Goal: Task Accomplishment & Management: Manage account settings

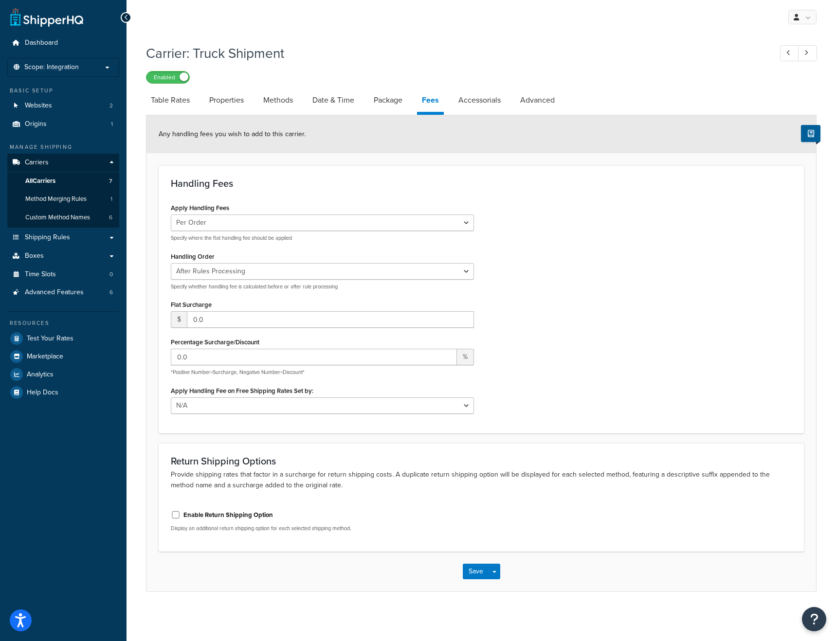
select select "AFTER"
click at [55, 177] on span "All Carriers" at bounding box center [40, 181] width 30 height 8
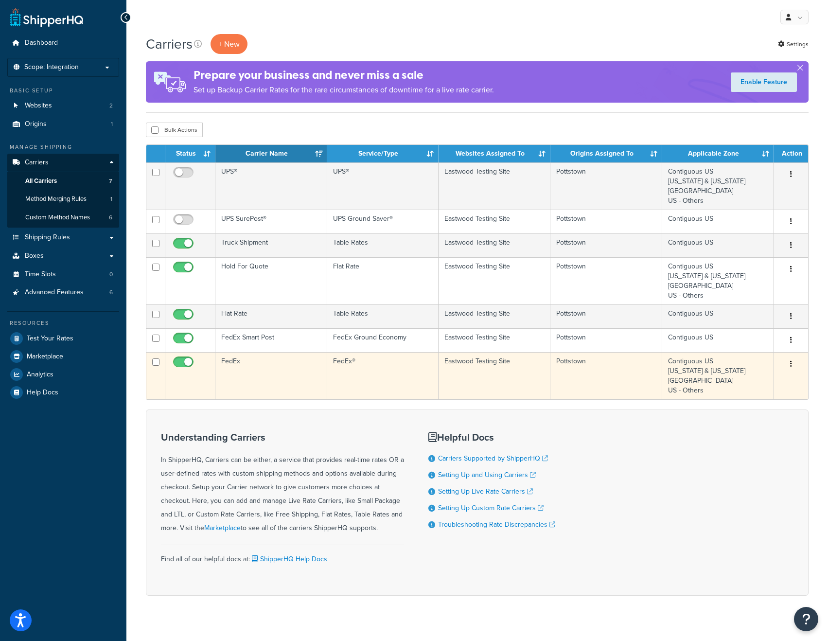
click at [238, 370] on td "FedEx" at bounding box center [271, 375] width 112 height 47
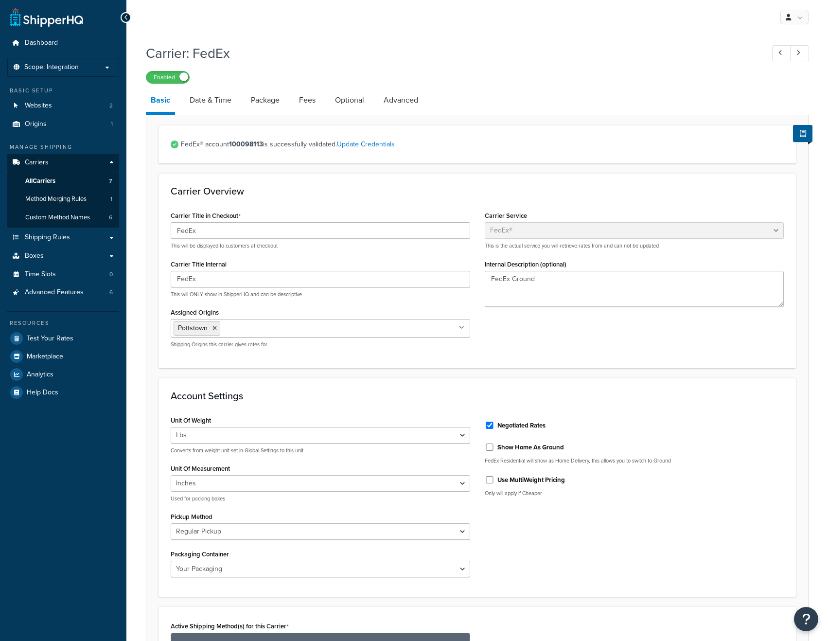
select select "fedEx"
select select "REGULAR_PICKUP"
select select "YOUR_PACKAGING"
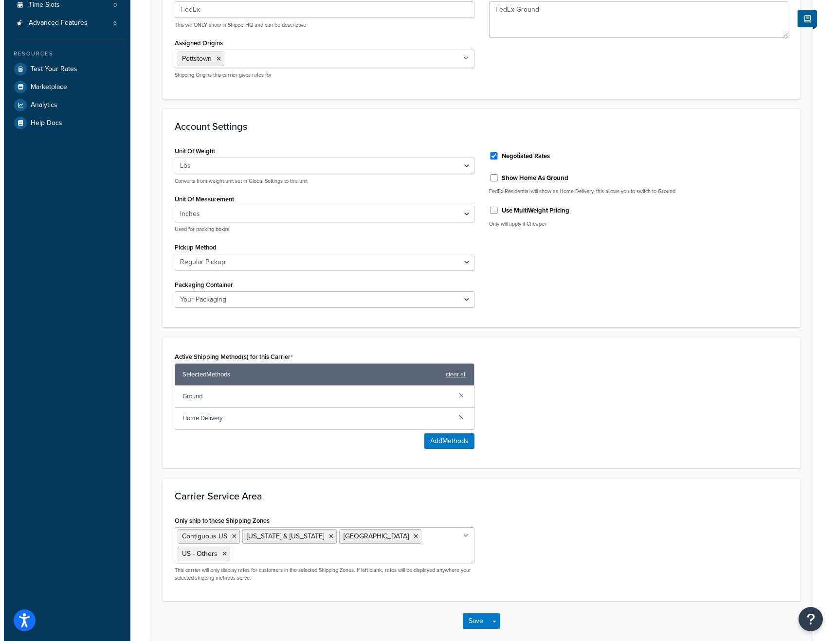
scroll to position [317, 0]
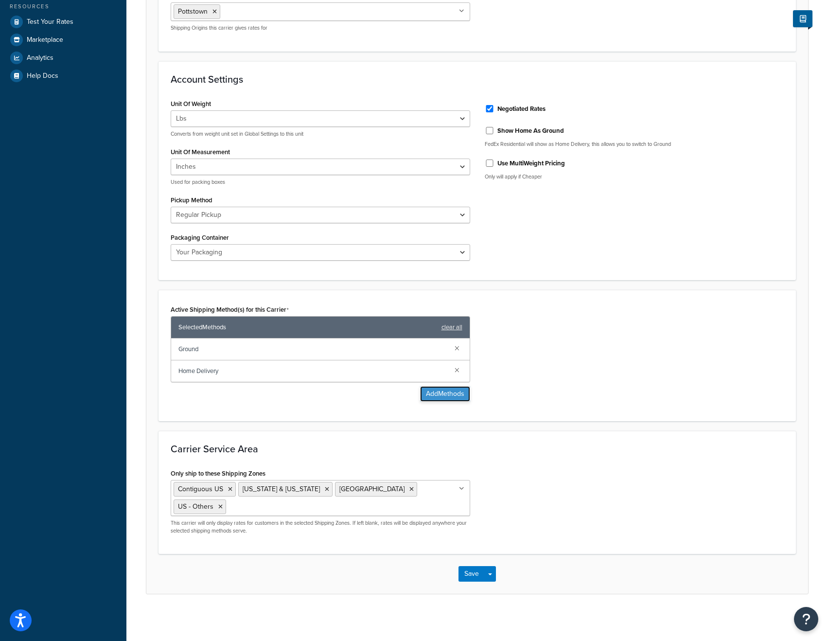
click at [434, 397] on button "Add Methods" at bounding box center [445, 394] width 50 height 16
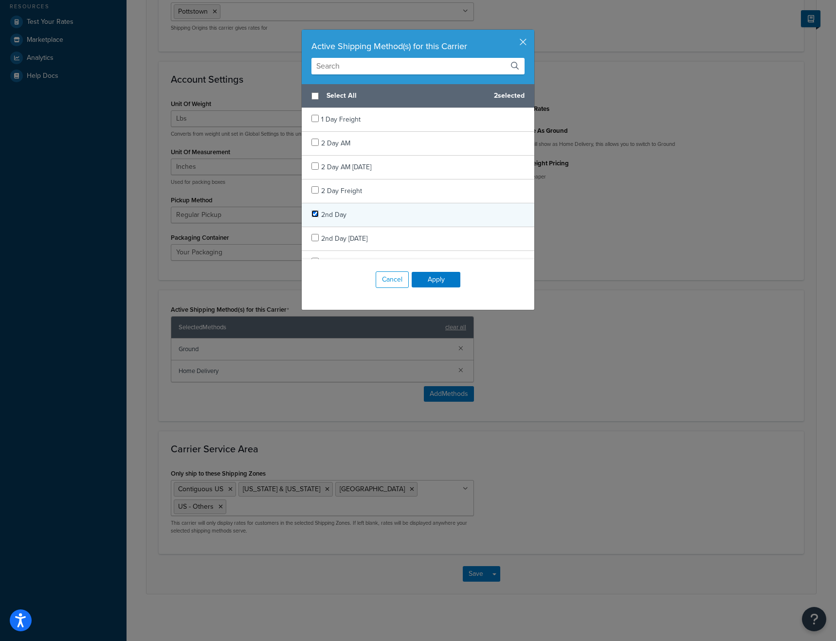
click at [311, 214] on input "checkbox" at bounding box center [314, 213] width 7 height 7
checkbox input "true"
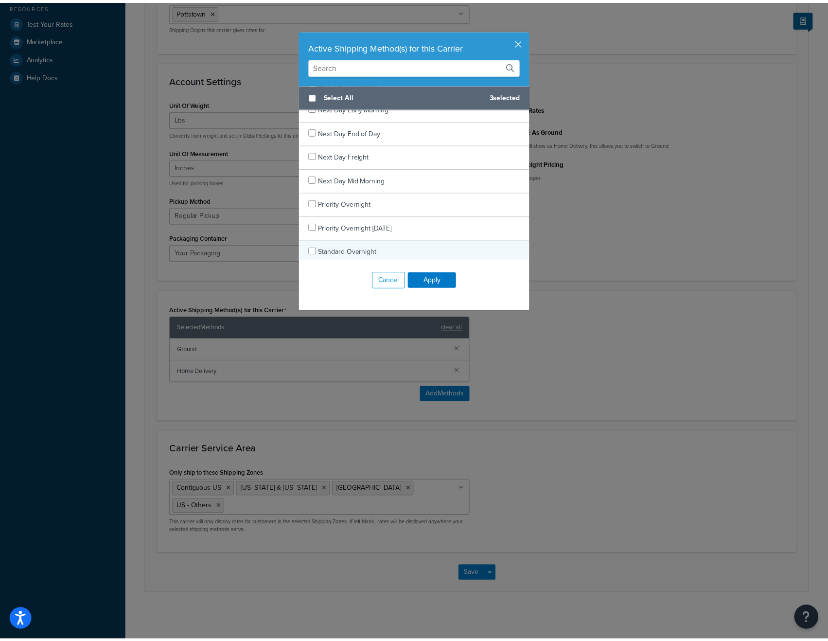
scroll to position [849, 0]
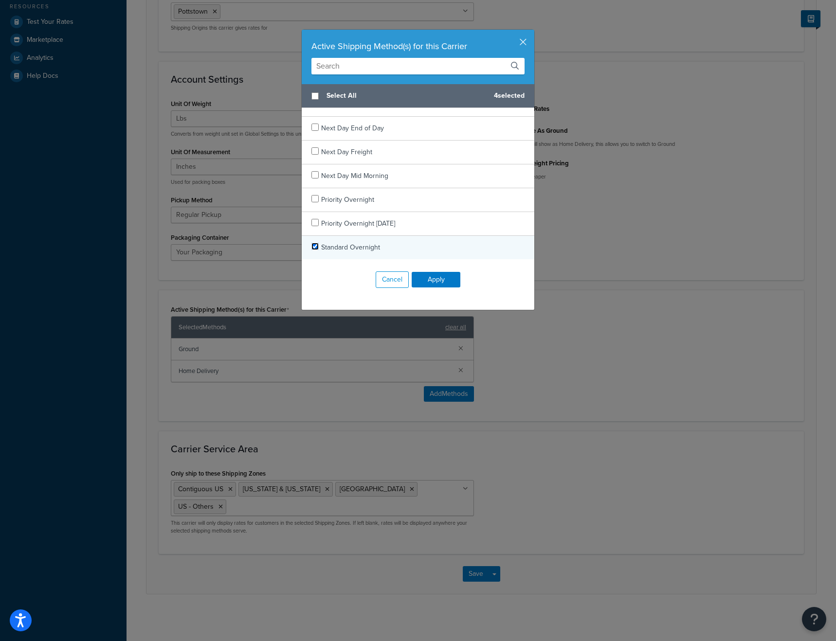
click at [313, 245] on input "checkbox" at bounding box center [314, 246] width 7 height 7
checkbox input "true"
click at [431, 277] on button "Apply" at bounding box center [436, 280] width 49 height 16
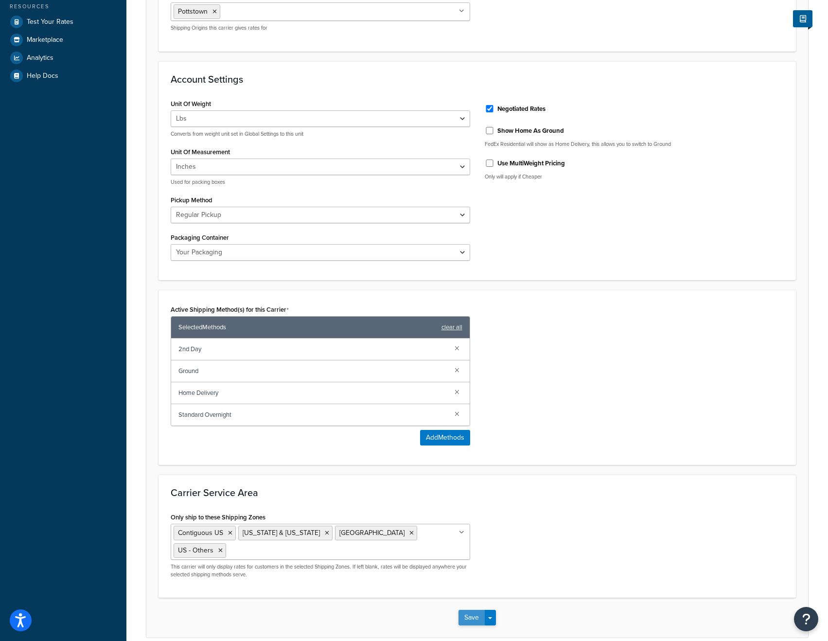
click at [477, 615] on button "Save" at bounding box center [472, 618] width 26 height 16
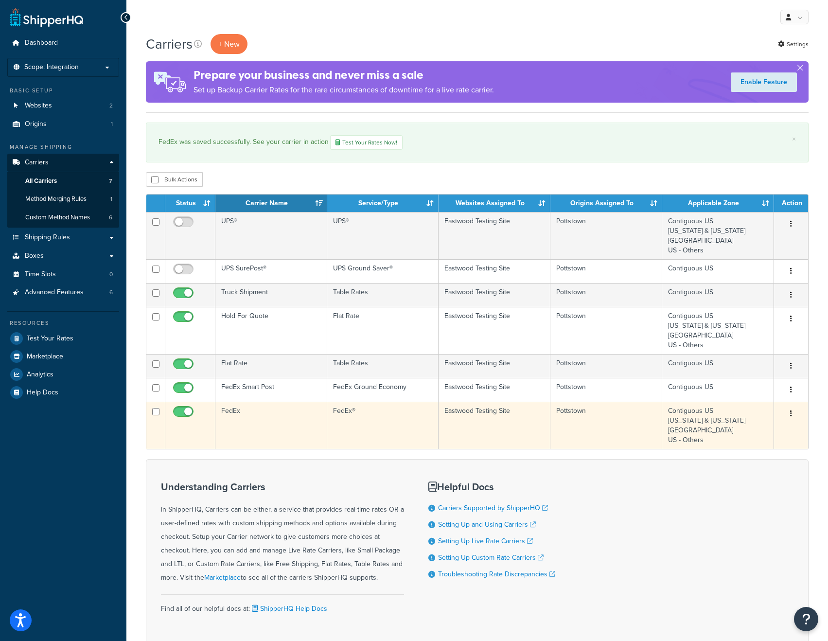
click at [260, 424] on td "FedEx" at bounding box center [271, 425] width 112 height 47
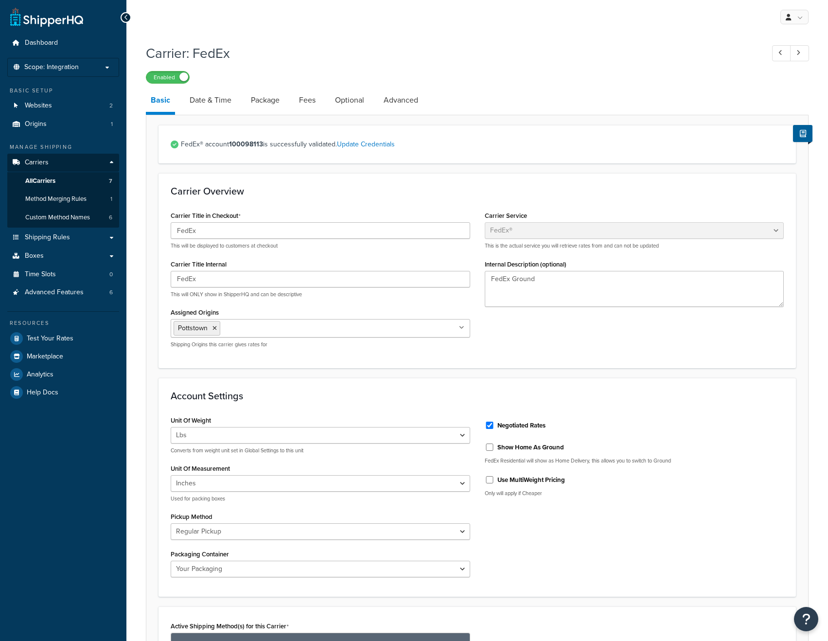
select select "fedEx"
select select "REGULAR_PICKUP"
select select "YOUR_PACKAGING"
click at [268, 106] on link "Package" at bounding box center [265, 100] width 38 height 23
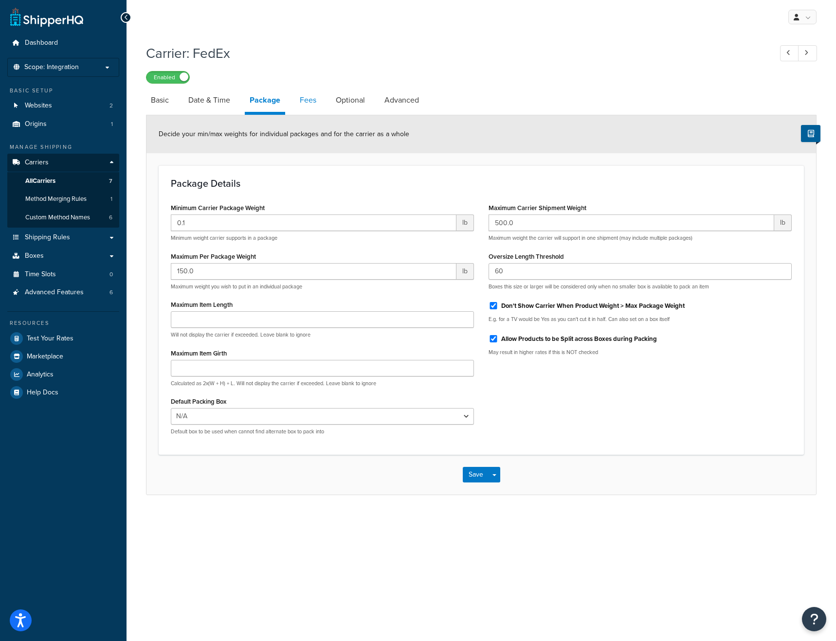
click at [315, 104] on link "Fees" at bounding box center [308, 100] width 26 height 23
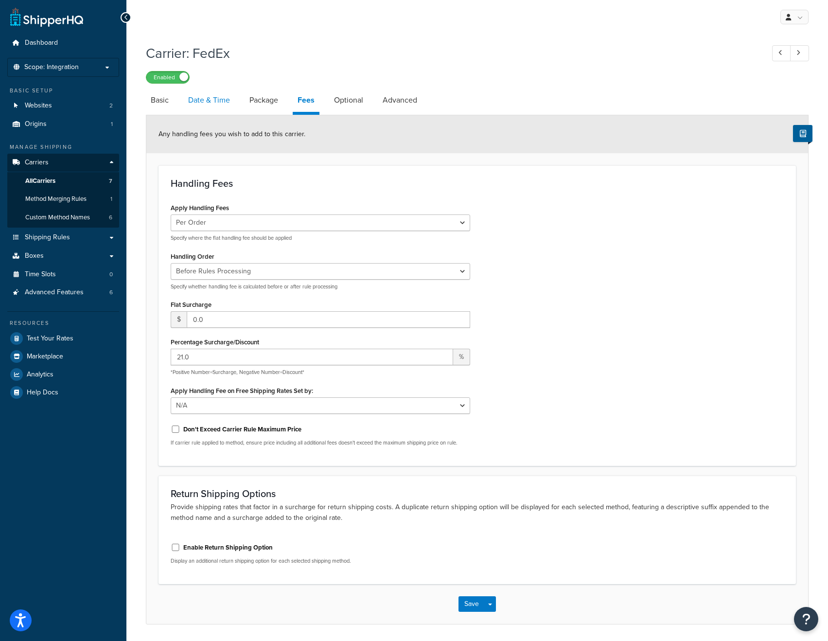
click at [221, 101] on link "Date & Time" at bounding box center [209, 100] width 52 height 23
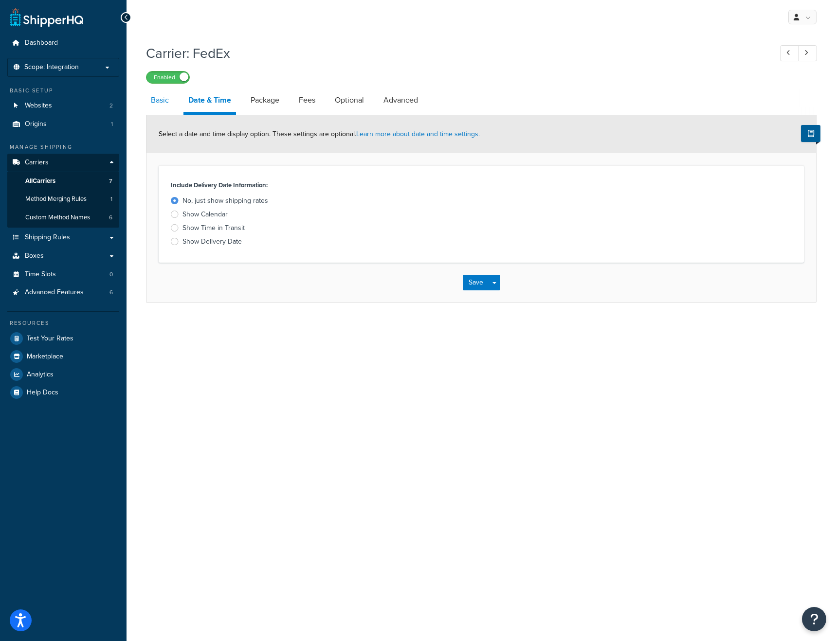
click at [155, 105] on link "Basic" at bounding box center [160, 100] width 28 height 23
select select "fedEx"
select select "REGULAR_PICKUP"
select select "YOUR_PACKAGING"
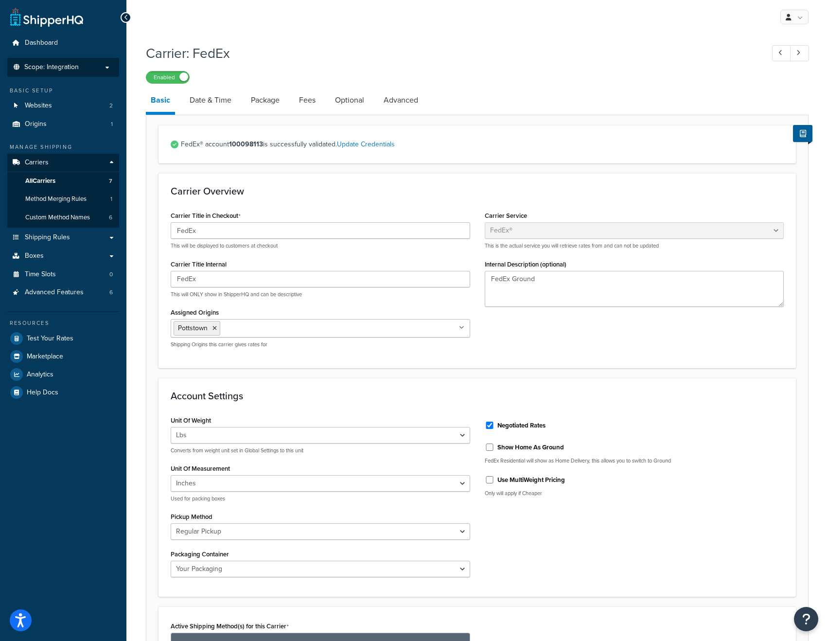
click at [83, 67] on p "Scope: Integration" at bounding box center [63, 67] width 103 height 8
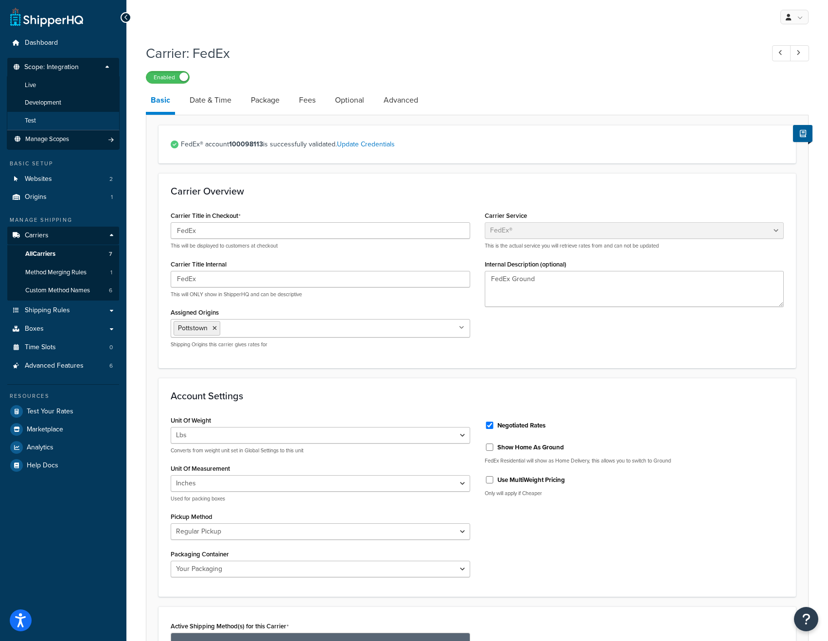
click at [47, 116] on li "Test" at bounding box center [63, 121] width 113 height 18
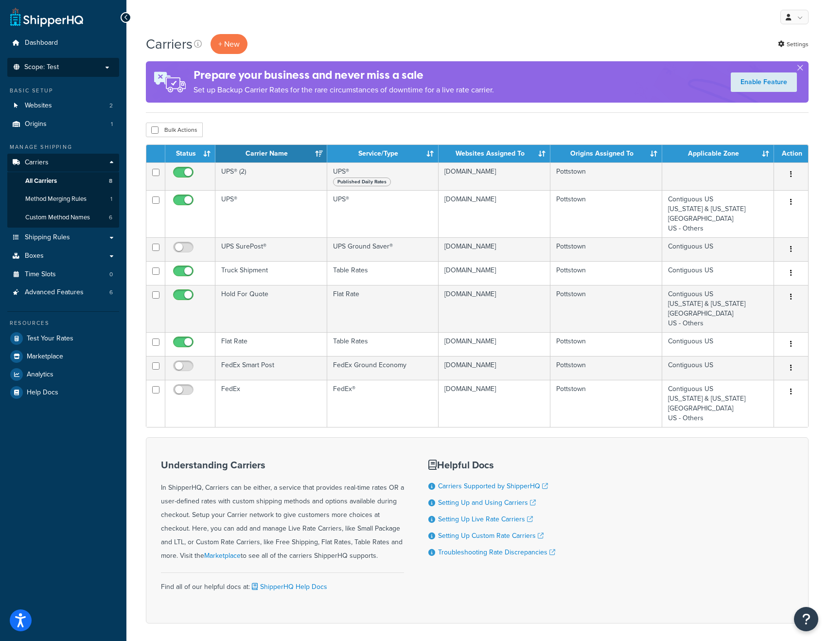
click at [84, 67] on p "Scope: Test" at bounding box center [63, 67] width 103 height 8
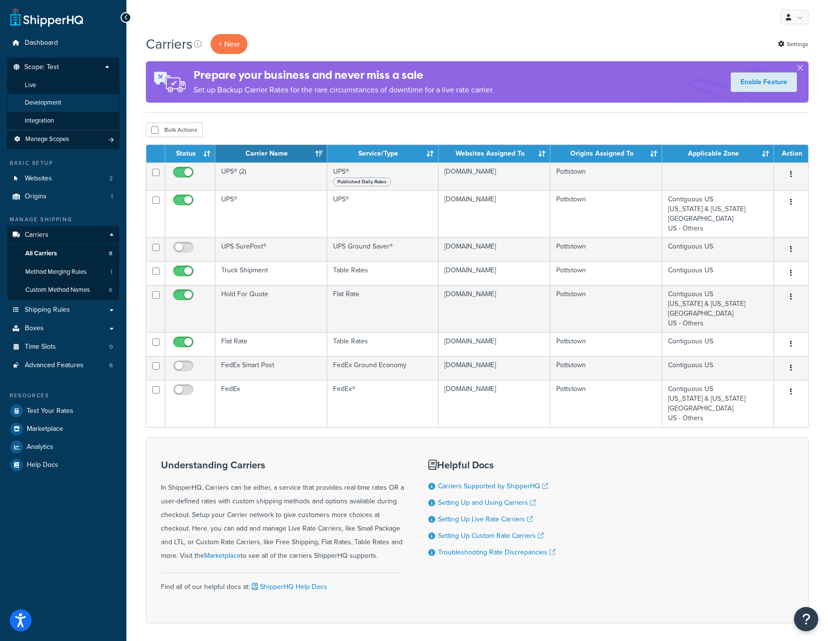
click at [68, 95] on li "Development" at bounding box center [63, 103] width 113 height 18
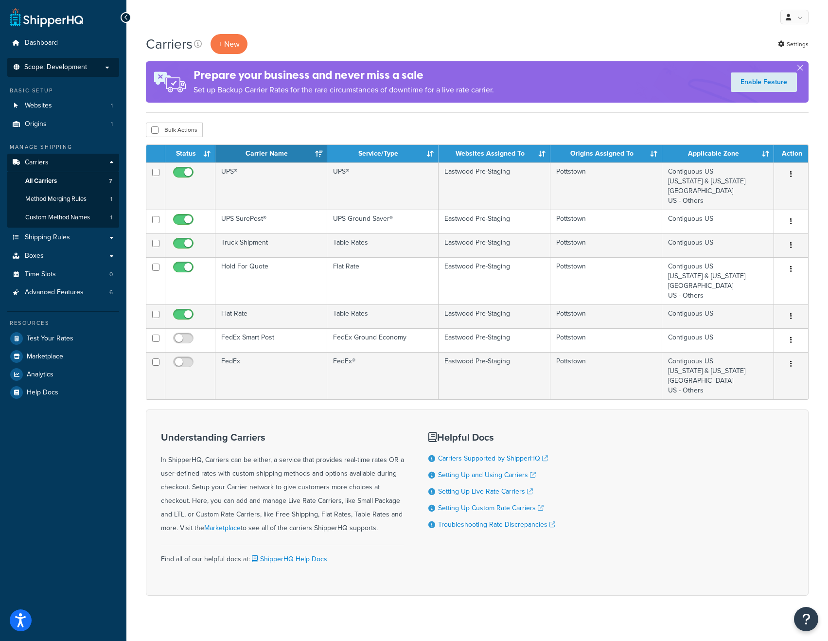
click at [68, 70] on span "Scope: Development" at bounding box center [55, 67] width 63 height 8
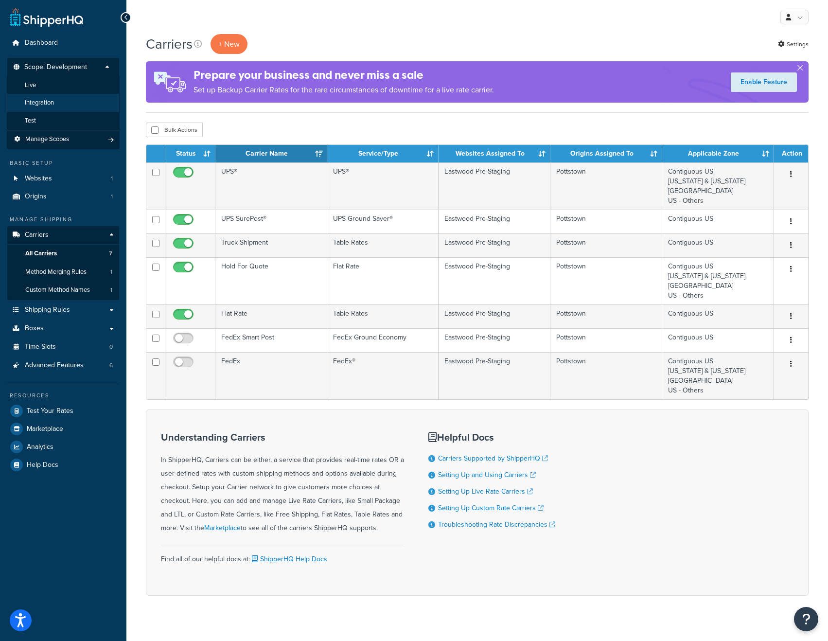
click at [49, 103] on span "Integration" at bounding box center [39, 103] width 29 height 8
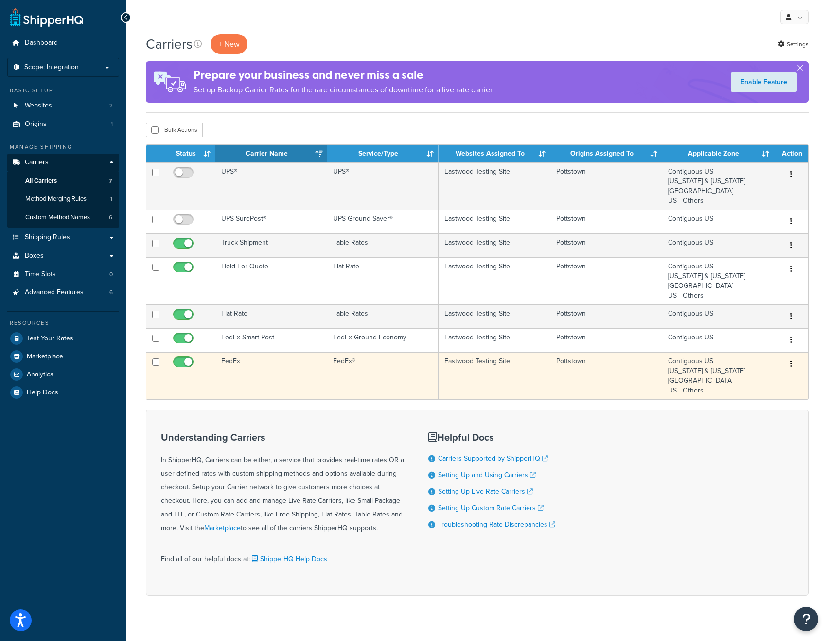
click at [253, 360] on td "FedEx" at bounding box center [271, 375] width 112 height 47
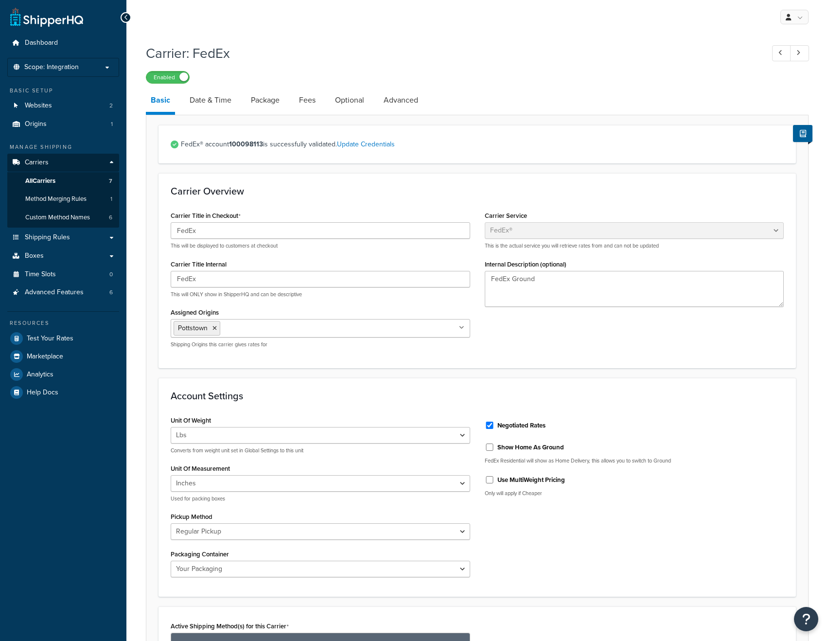
select select "fedEx"
select select "REGULAR_PICKUP"
select select "YOUR_PACKAGING"
click at [61, 242] on link "Shipping Rules" at bounding box center [63, 238] width 112 height 18
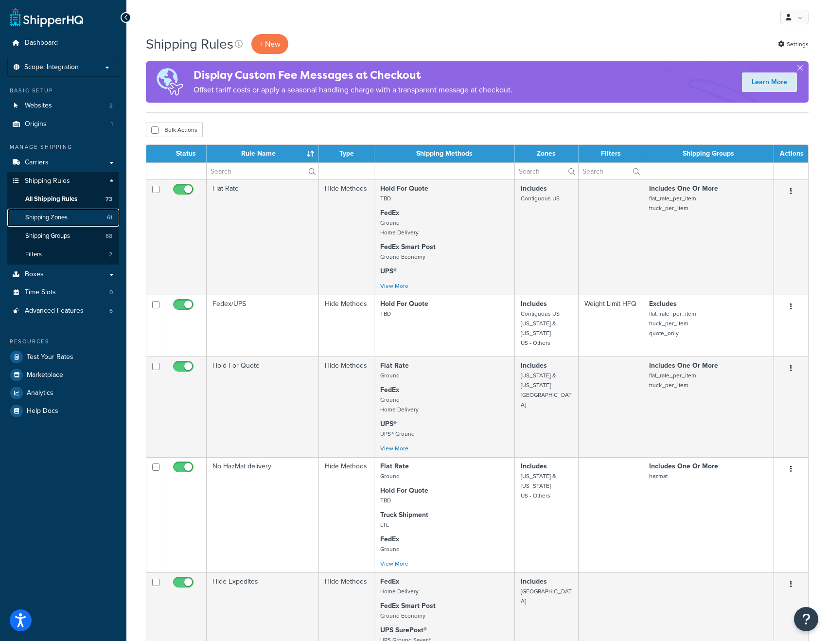
click at [63, 215] on span "Shipping Zones" at bounding box center [46, 218] width 42 height 8
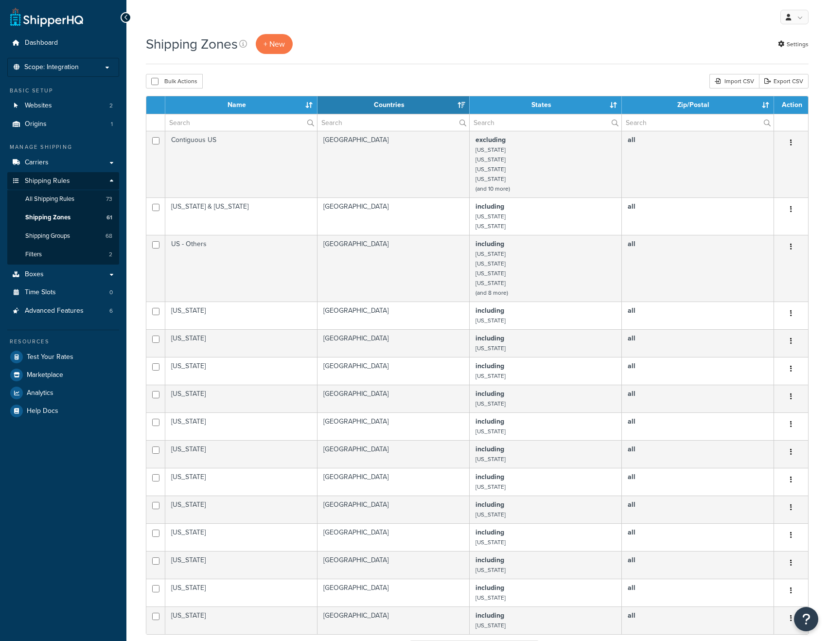
select select "15"
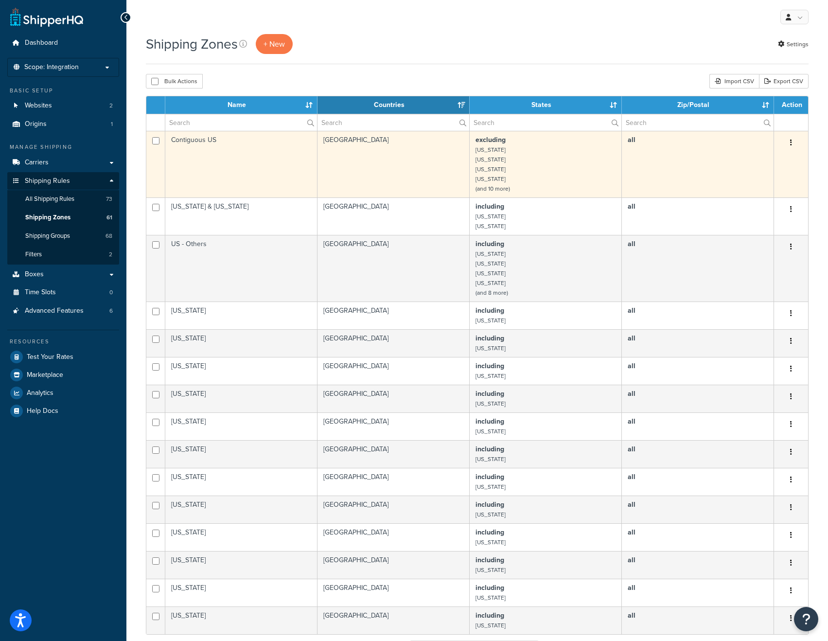
click at [231, 160] on td "Contiguous US" at bounding box center [241, 164] width 152 height 67
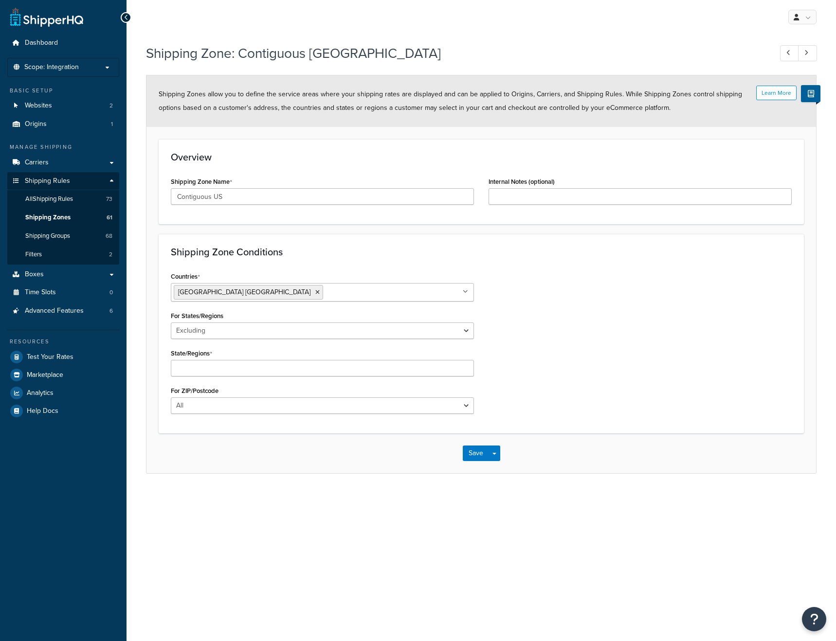
select select "excluding"
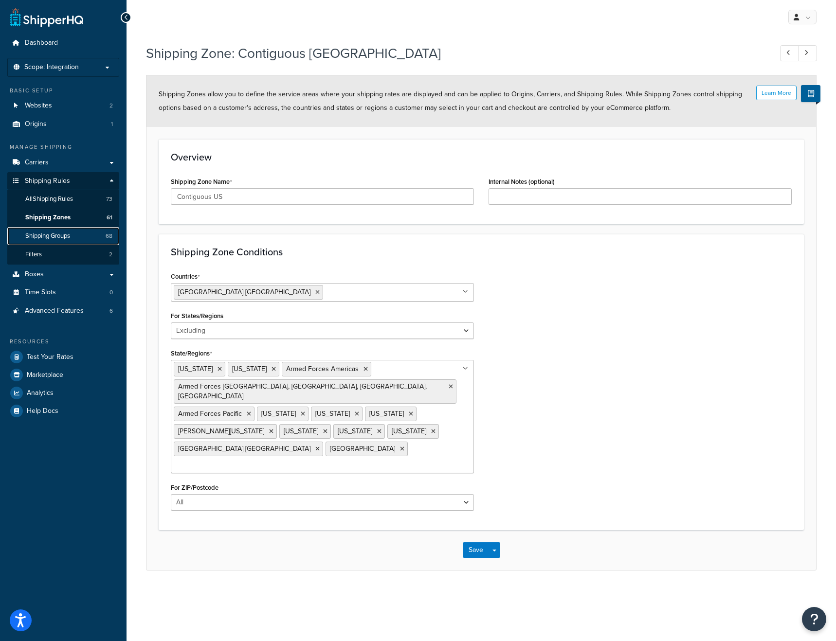
click at [63, 235] on span "Shipping Groups" at bounding box center [47, 236] width 45 height 8
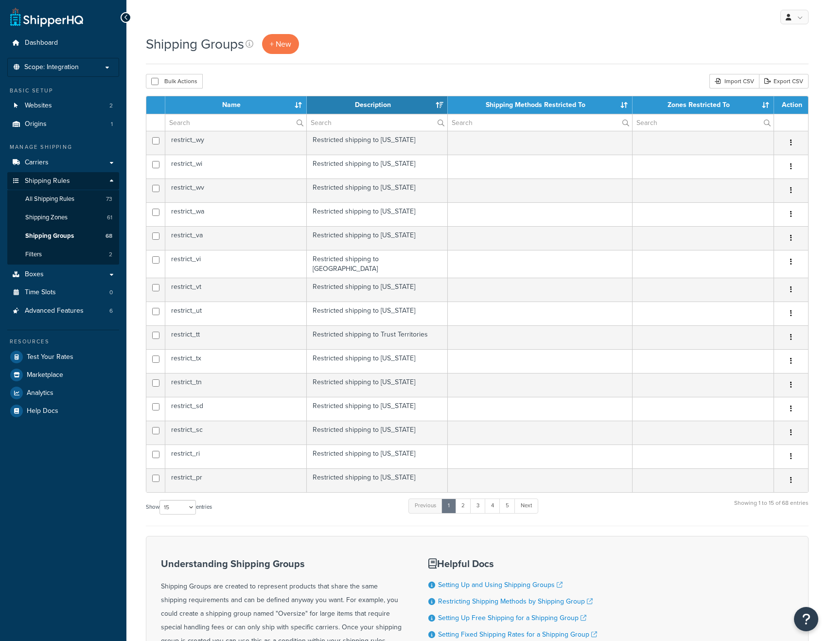
select select "15"
click at [467, 500] on link "2" at bounding box center [463, 506] width 16 height 15
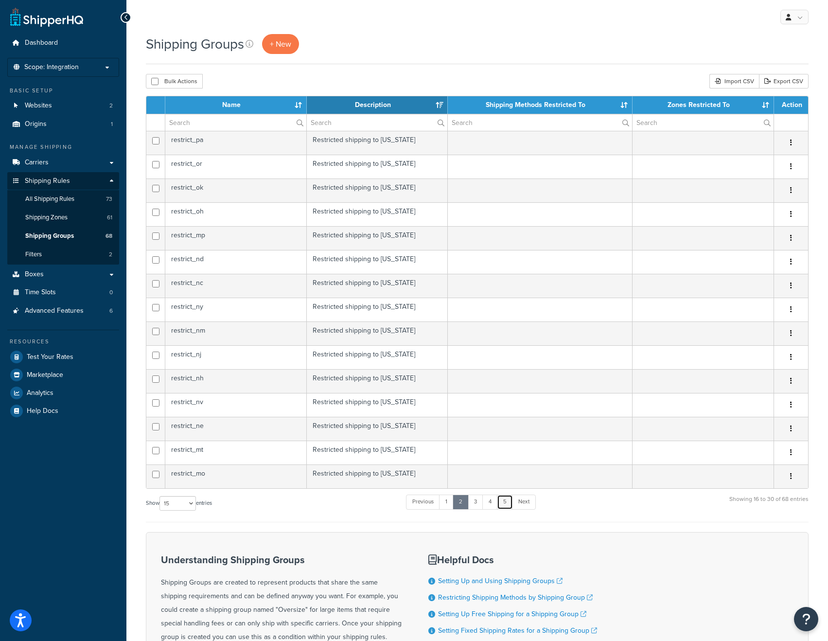
click at [502, 503] on link "5" at bounding box center [505, 502] width 16 height 15
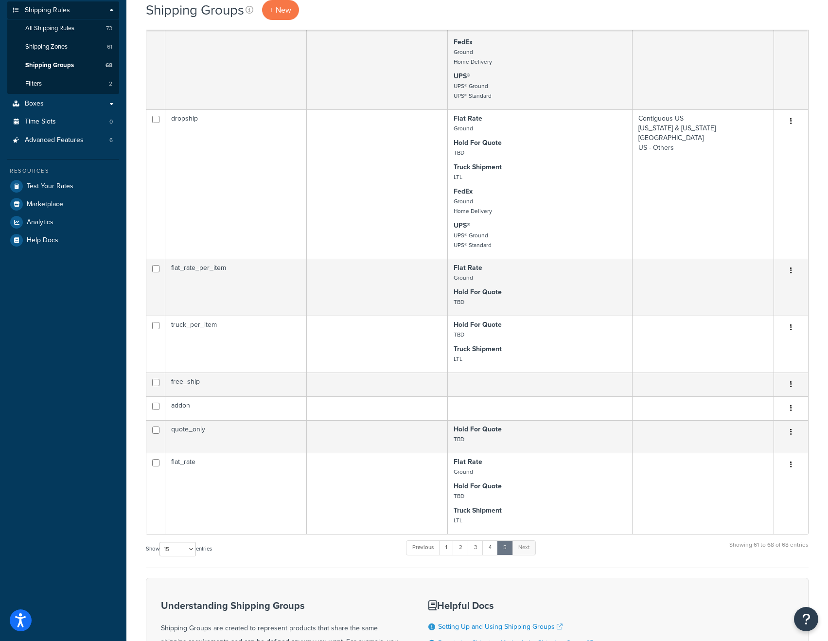
scroll to position [172, 0]
click at [494, 552] on link "4" at bounding box center [491, 546] width 16 height 15
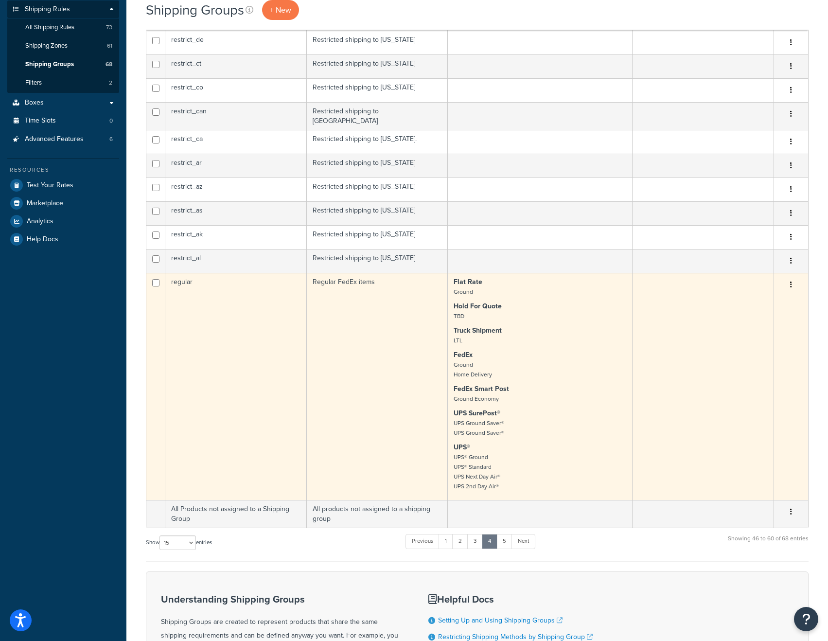
click at [370, 323] on td "Regular FedEx items" at bounding box center [378, 386] width 142 height 227
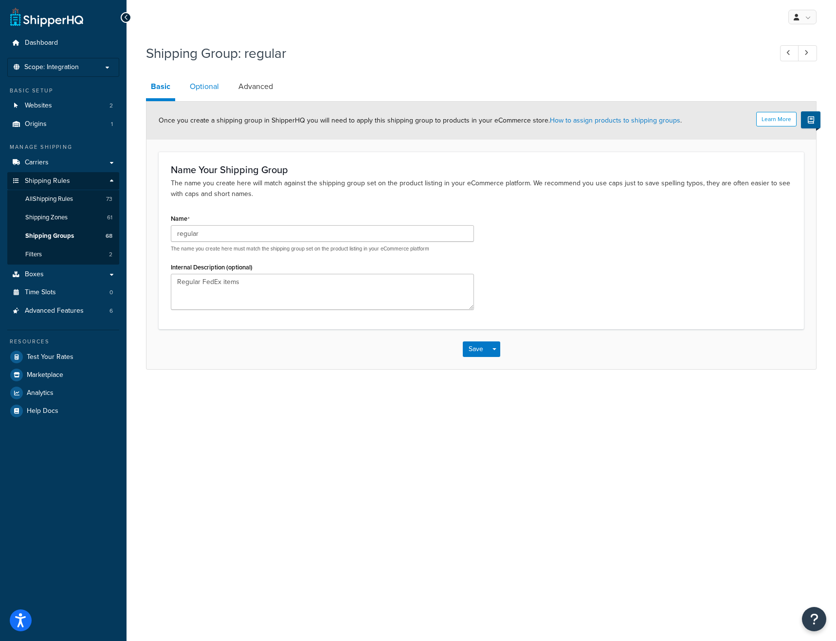
click at [204, 88] on link "Optional" at bounding box center [204, 86] width 39 height 23
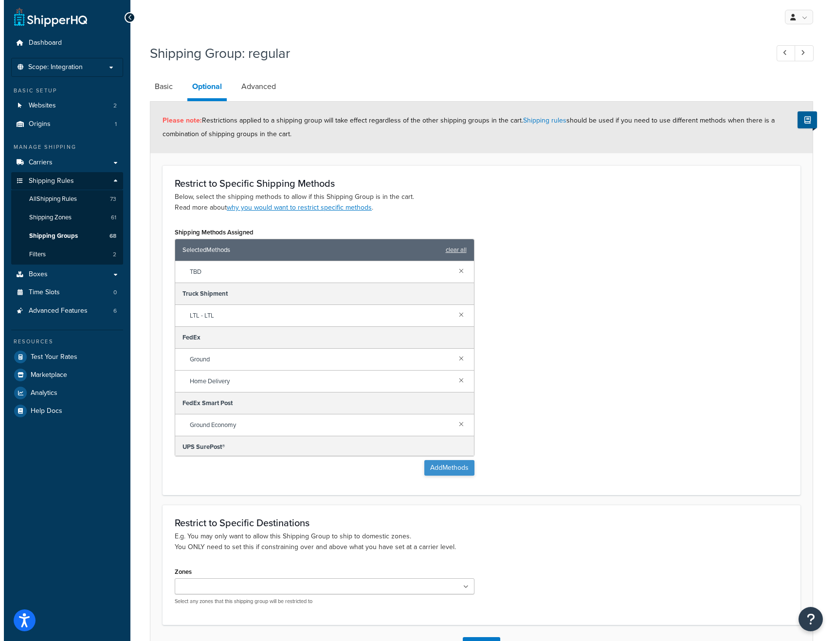
scroll to position [65, 0]
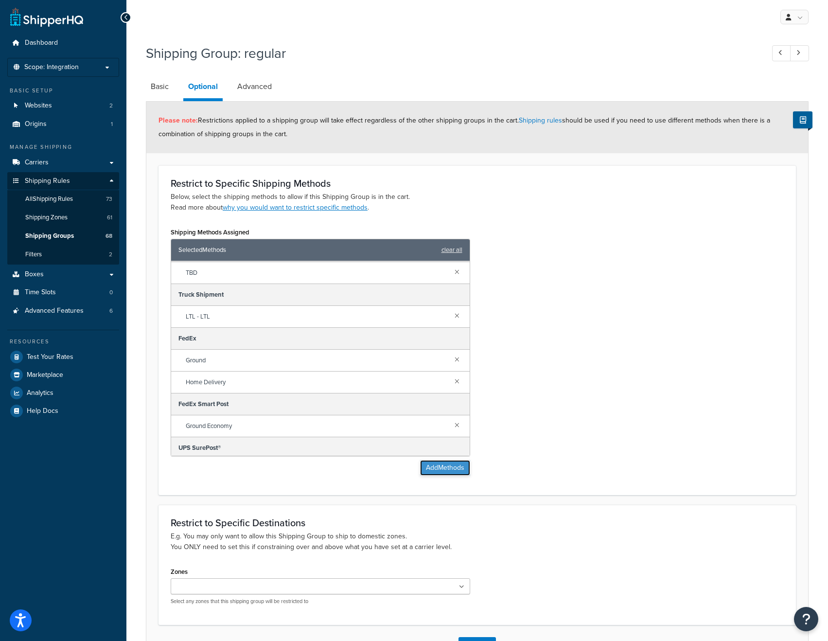
click at [450, 465] on button "Add Methods" at bounding box center [445, 468] width 50 height 16
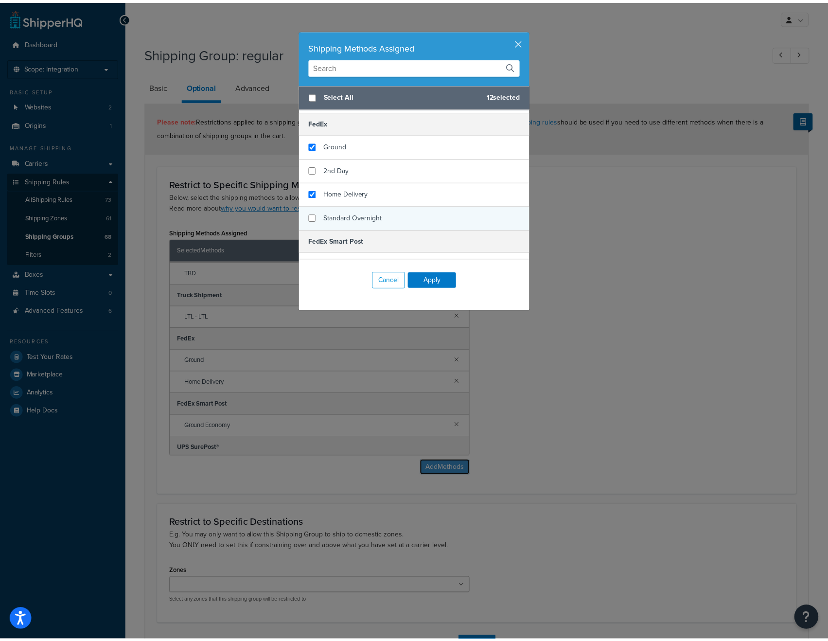
scroll to position [135, 0]
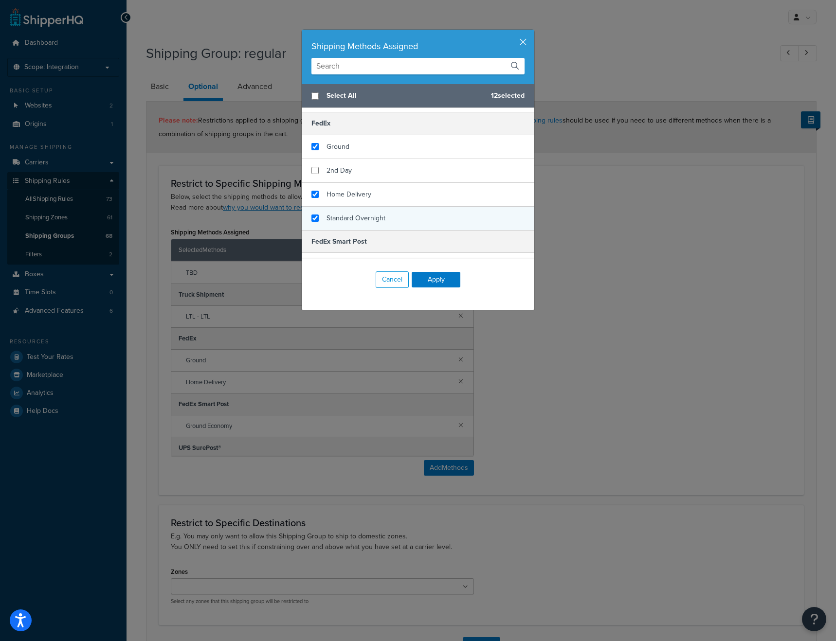
checkbox input "true"
click at [317, 218] on div "Standard Overnight" at bounding box center [418, 218] width 233 height 23
checkbox input "true"
click at [313, 175] on div "2nd Day" at bounding box center [418, 171] width 233 height 24
click at [418, 276] on button "Apply" at bounding box center [436, 280] width 49 height 16
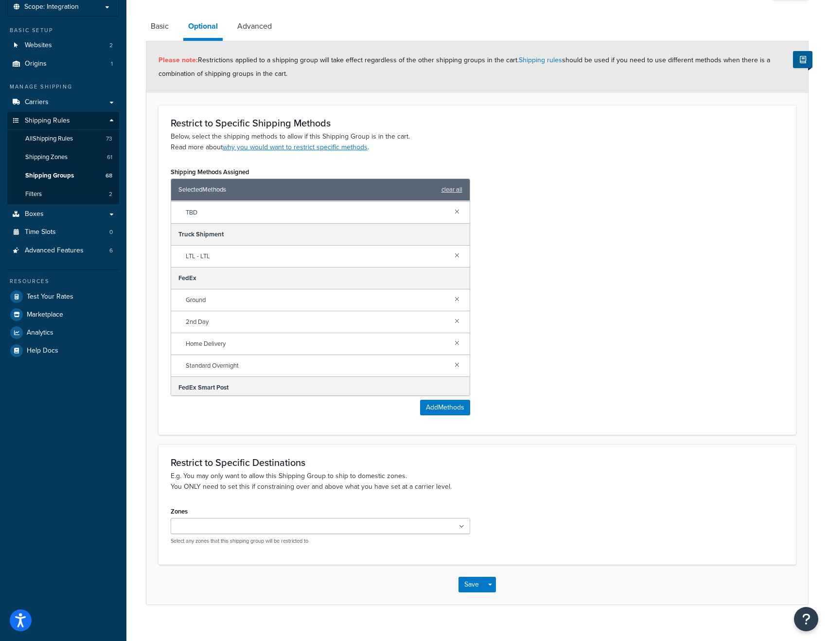
scroll to position [73, 0]
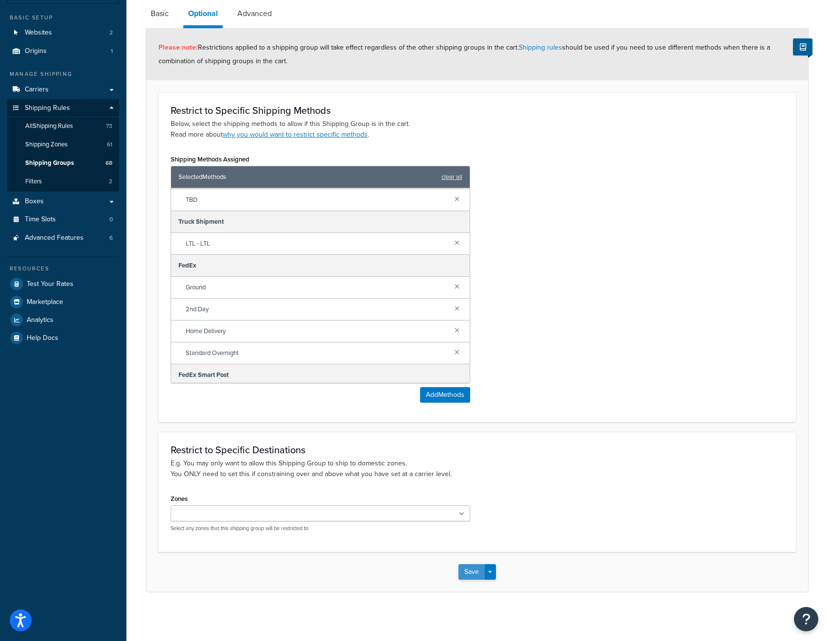
click at [473, 565] on button "Save" at bounding box center [472, 572] width 26 height 16
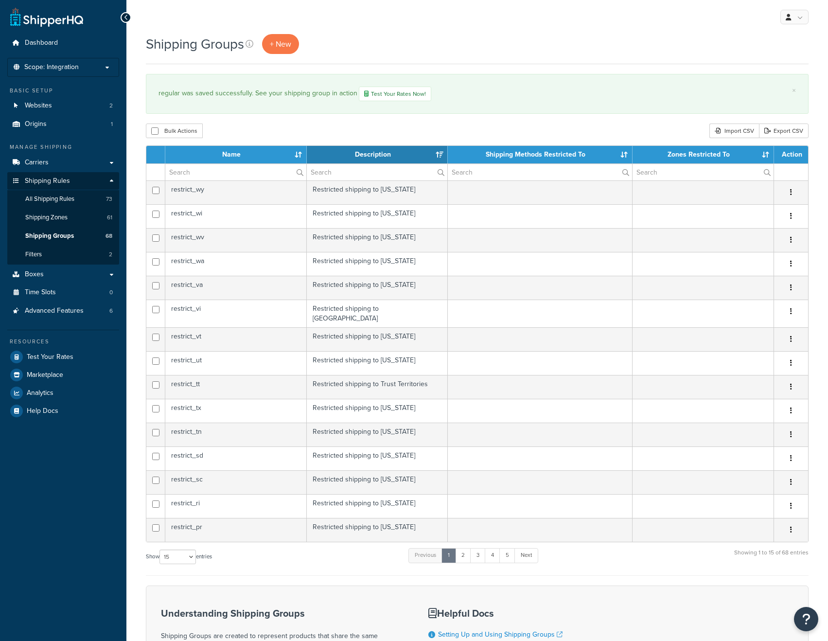
select select "15"
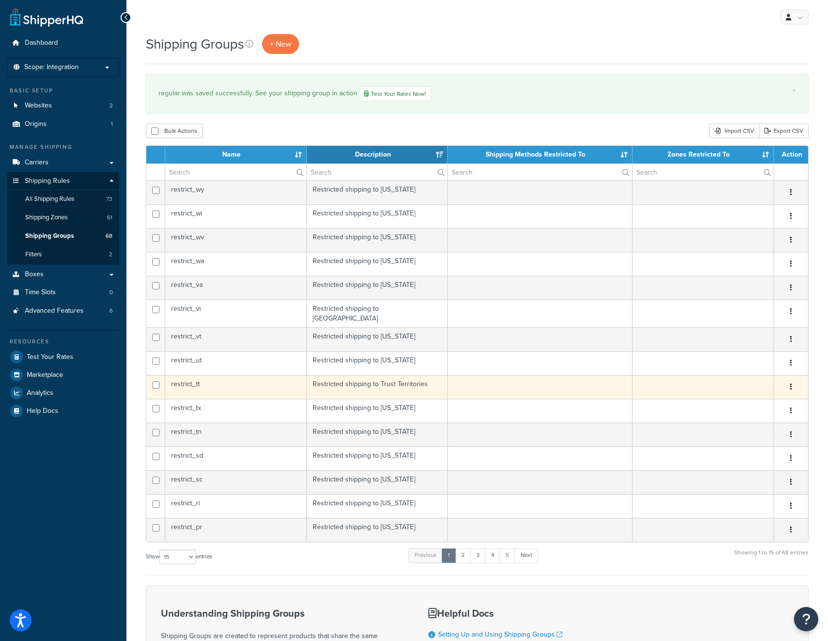
click at [265, 380] on td "restrict_tt" at bounding box center [236, 387] width 142 height 24
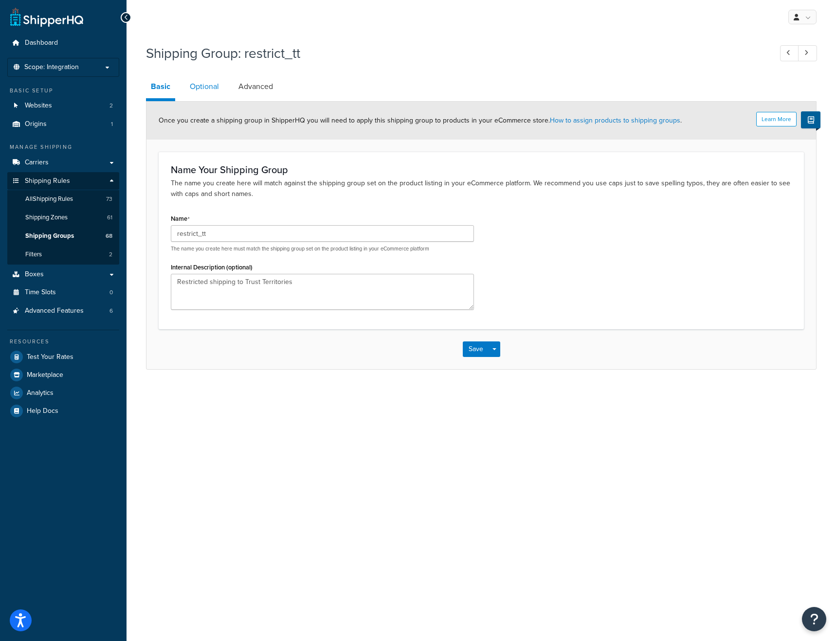
click at [203, 86] on link "Optional" at bounding box center [204, 86] width 39 height 23
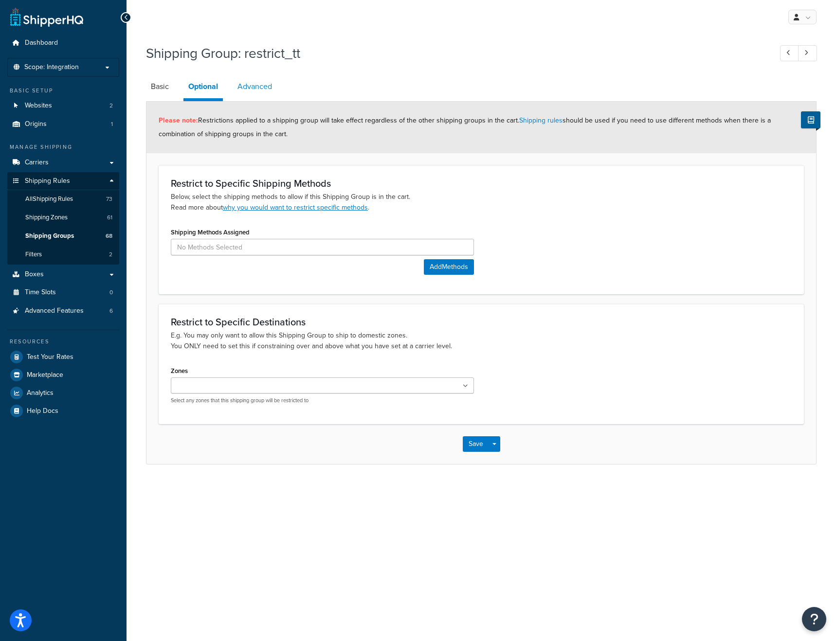
click at [266, 85] on link "Advanced" at bounding box center [255, 86] width 44 height 23
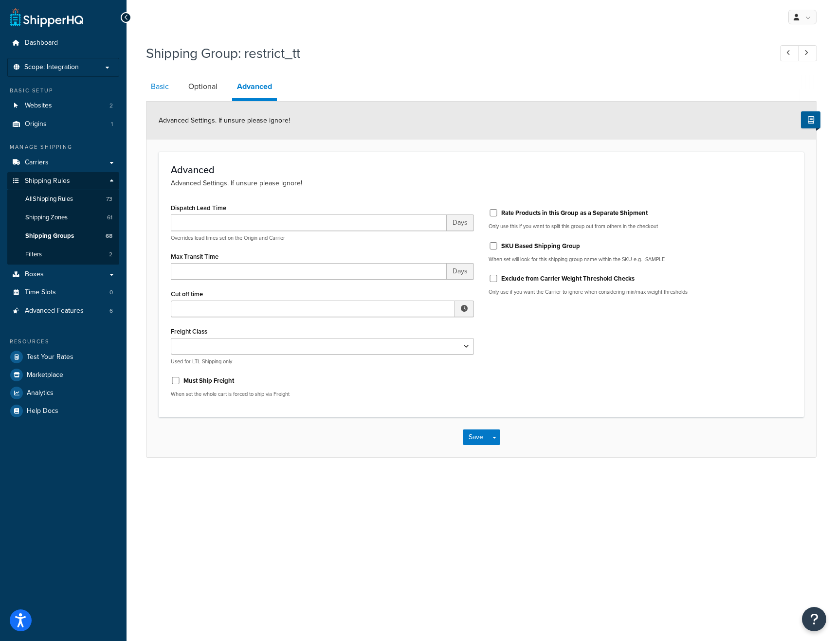
click at [162, 89] on link "Basic" at bounding box center [160, 86] width 28 height 23
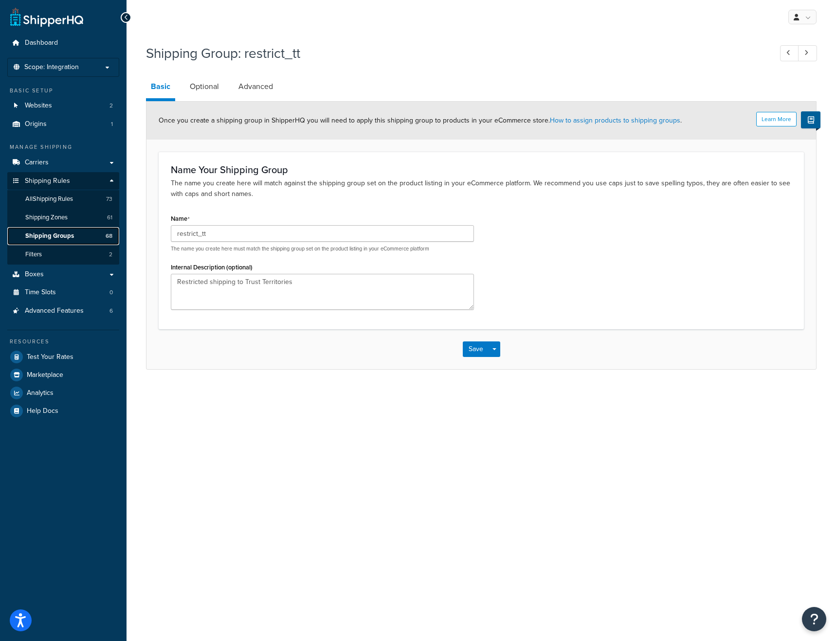
click at [57, 234] on span "Shipping Groups" at bounding box center [49, 236] width 49 height 8
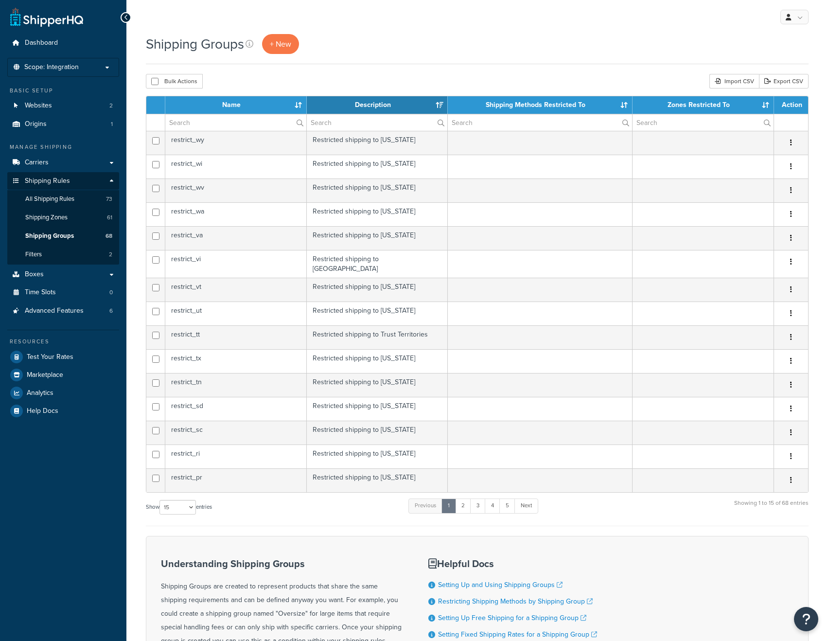
select select "15"
click at [508, 500] on link "5" at bounding box center [508, 506] width 16 height 15
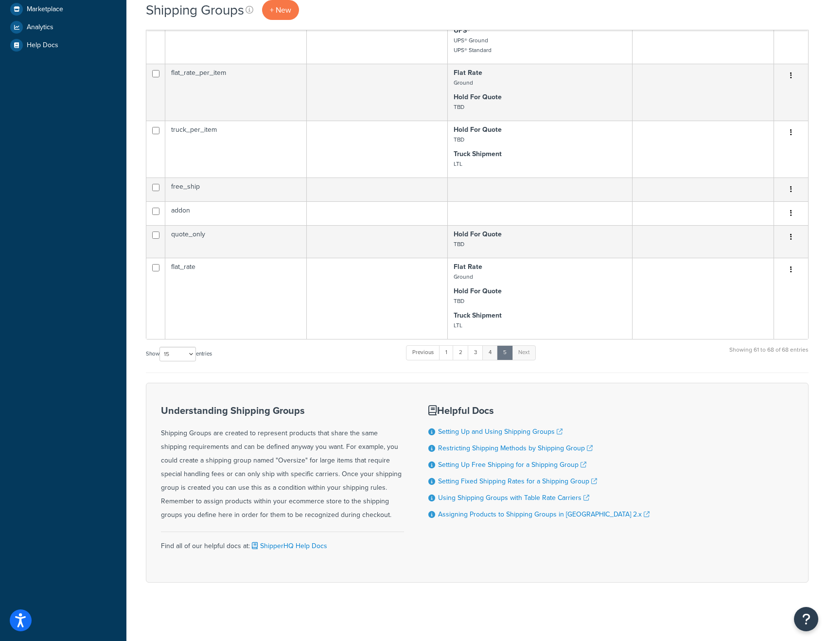
scroll to position [375, 0]
click at [493, 350] on link "4" at bounding box center [491, 352] width 16 height 15
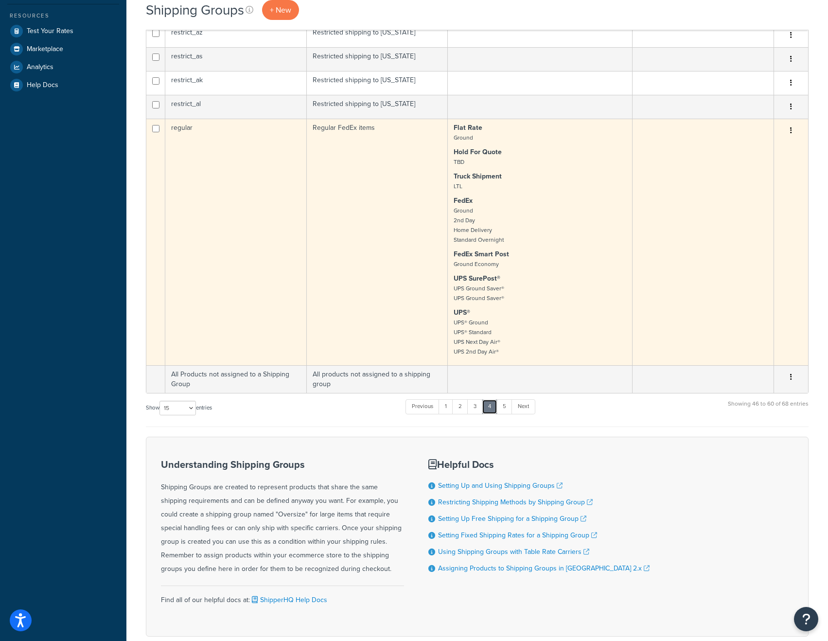
scroll to position [379, 0]
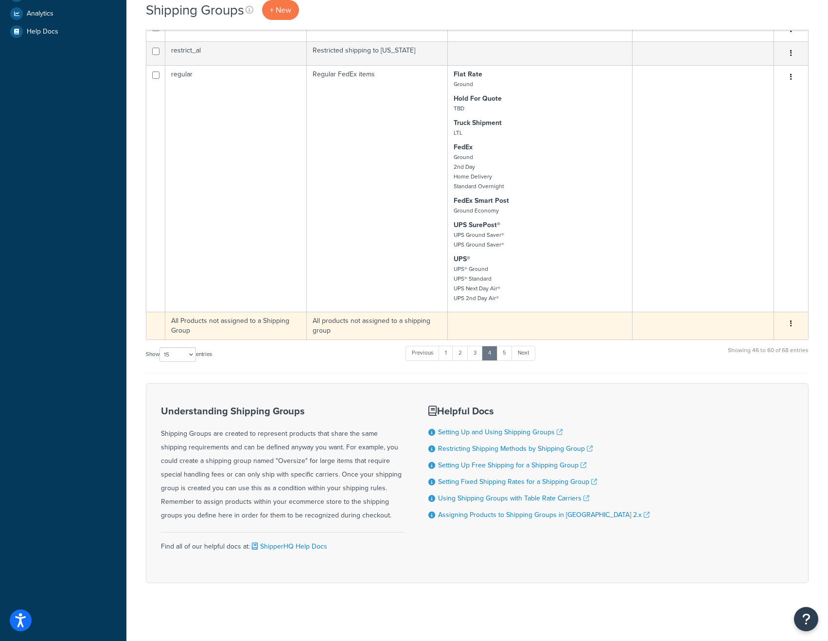
click at [256, 323] on td "All Products not assigned to a Shipping Group" at bounding box center [236, 326] width 142 height 28
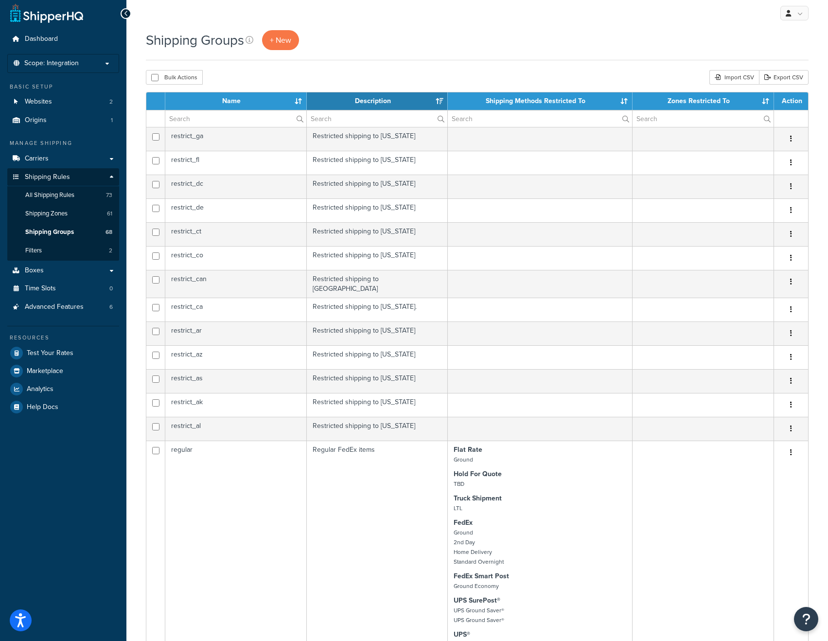
scroll to position [0, 0]
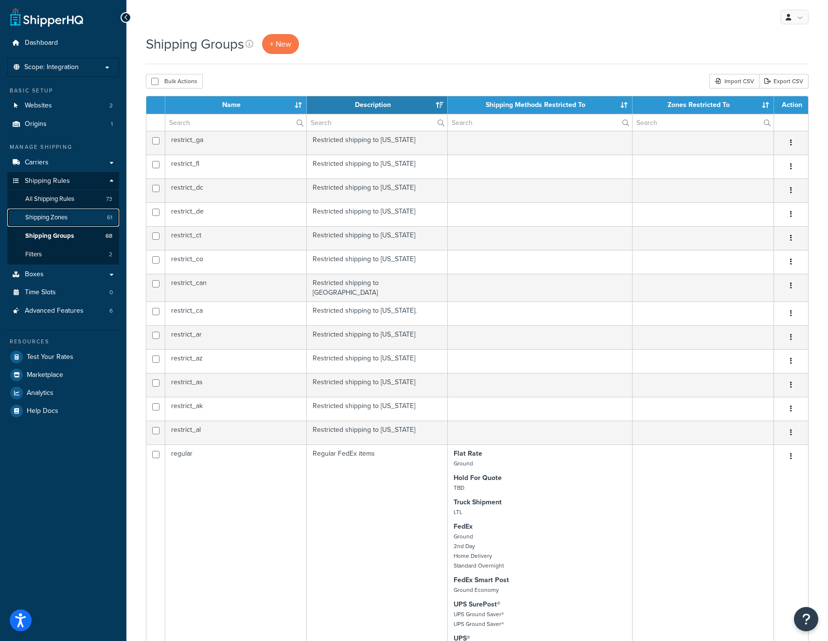
click at [55, 216] on span "Shipping Zones" at bounding box center [46, 218] width 42 height 8
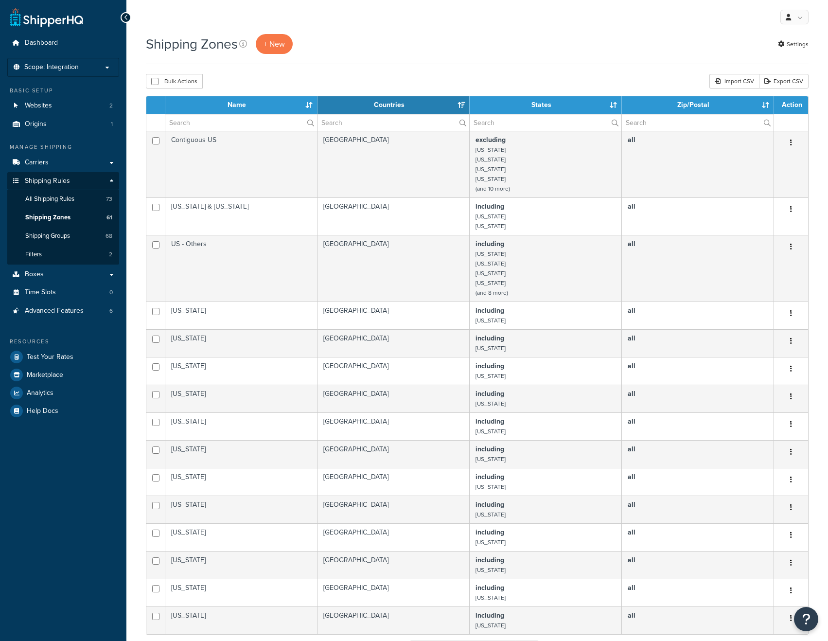
select select "15"
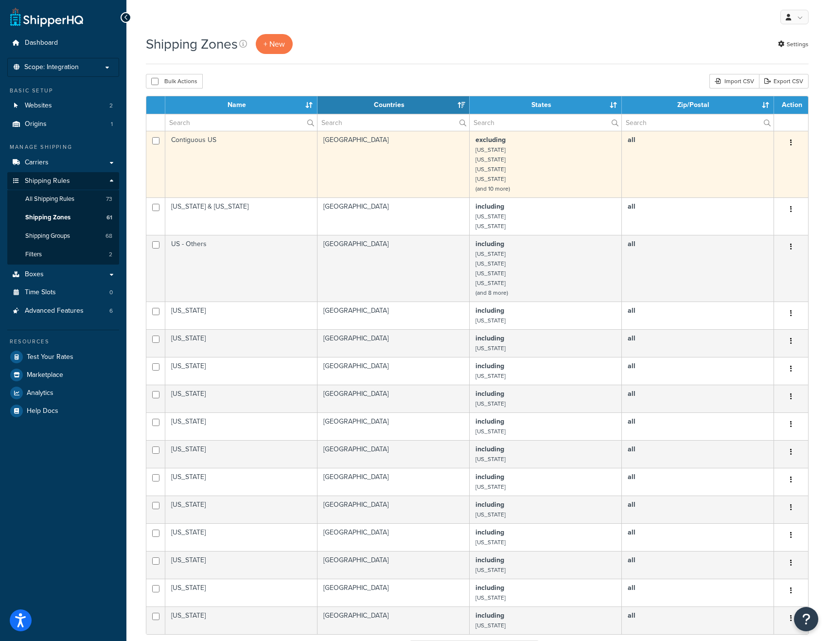
click at [261, 162] on td "Contiguous US" at bounding box center [241, 164] width 152 height 67
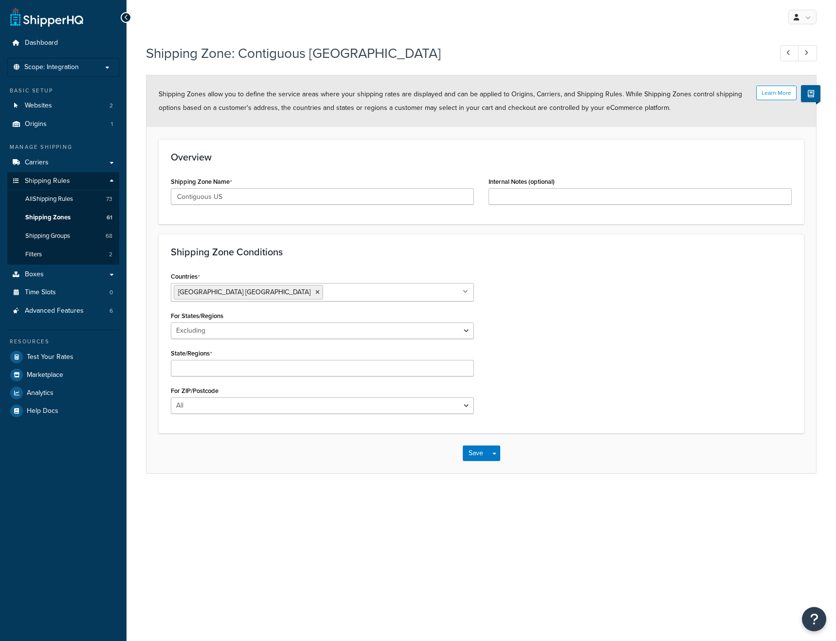
select select "excluding"
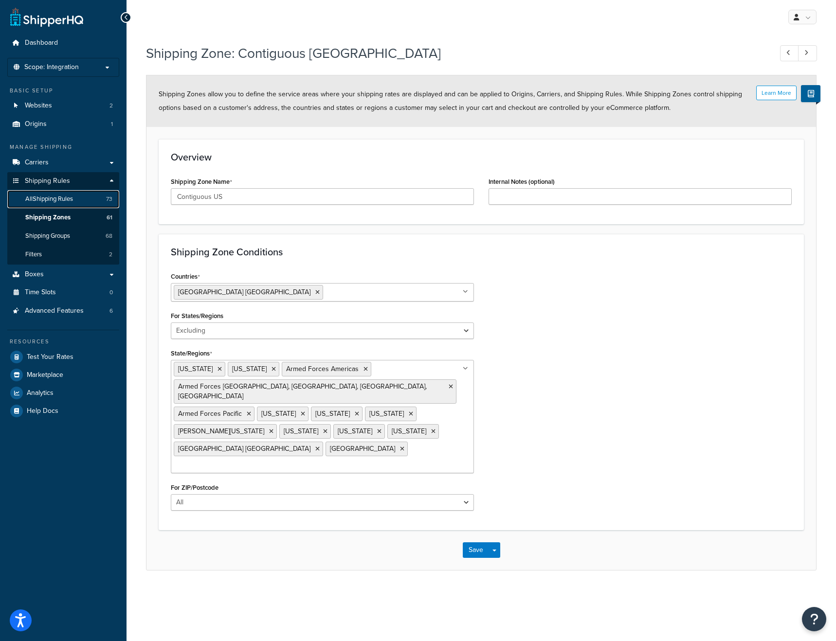
click at [70, 199] on span "All Shipping Rules" at bounding box center [49, 199] width 48 height 8
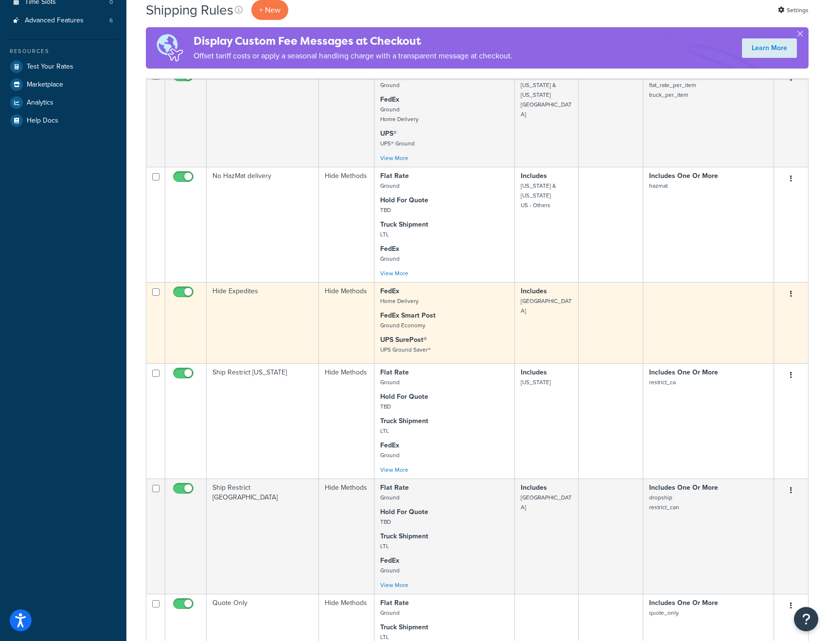
scroll to position [291, 0]
click at [346, 317] on td "Hide Methods" at bounding box center [346, 322] width 55 height 81
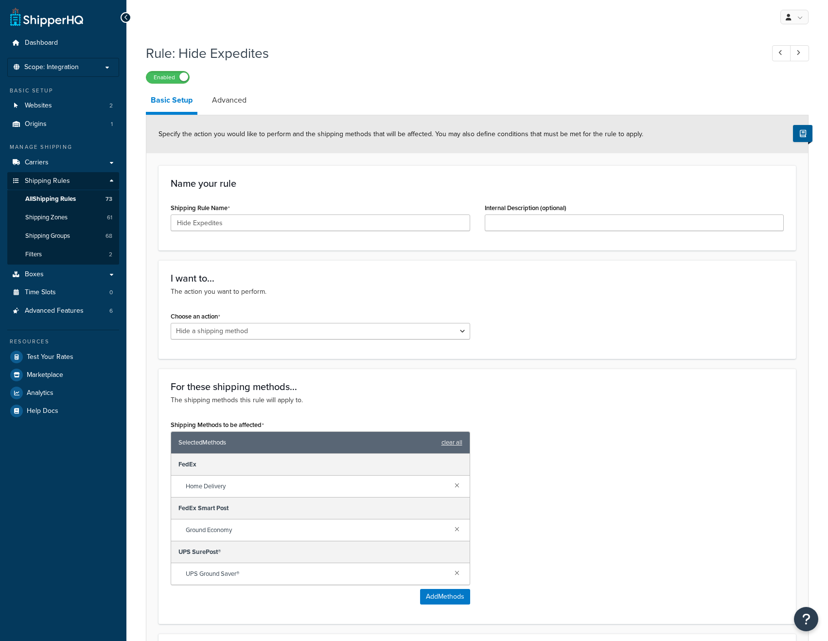
select select "HIDE"
click at [228, 100] on link "Advanced" at bounding box center [229, 100] width 44 height 23
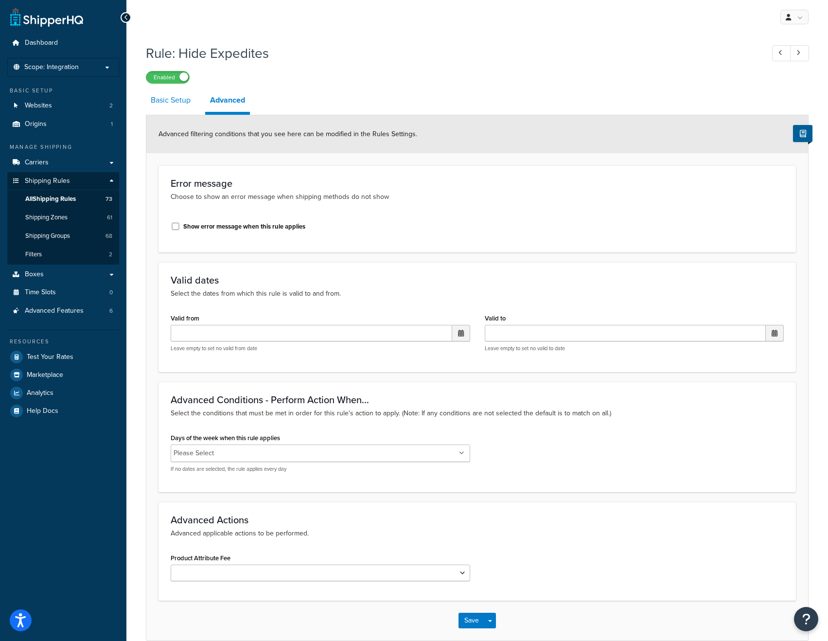
click at [178, 103] on link "Basic Setup" at bounding box center [171, 100] width 50 height 23
select select "HIDE"
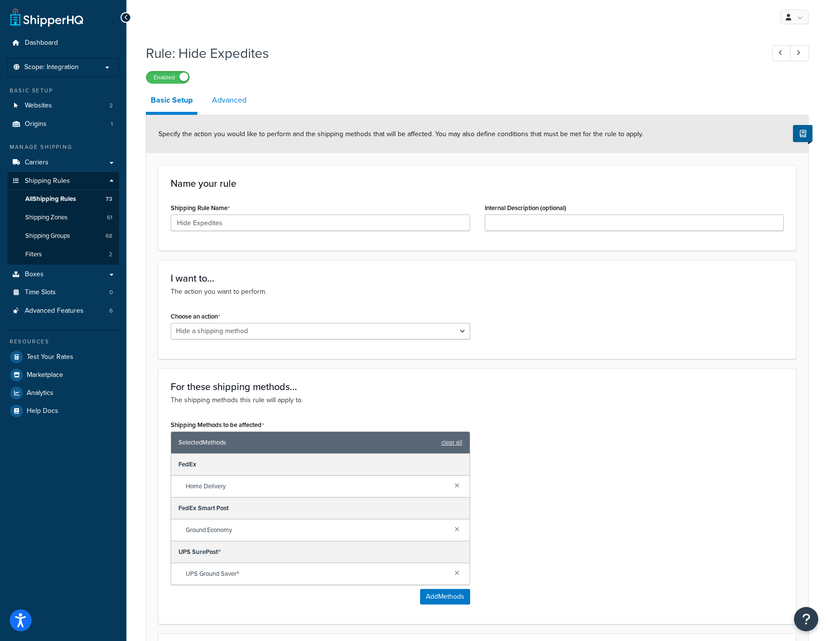
click at [241, 100] on link "Advanced" at bounding box center [229, 100] width 44 height 23
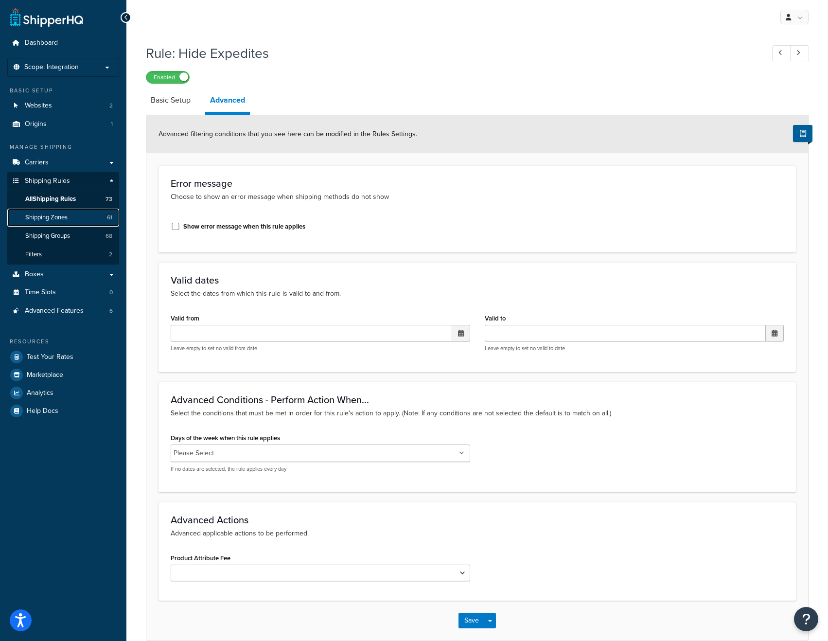
click at [73, 211] on link "Shipping Zones 61" at bounding box center [63, 218] width 112 height 18
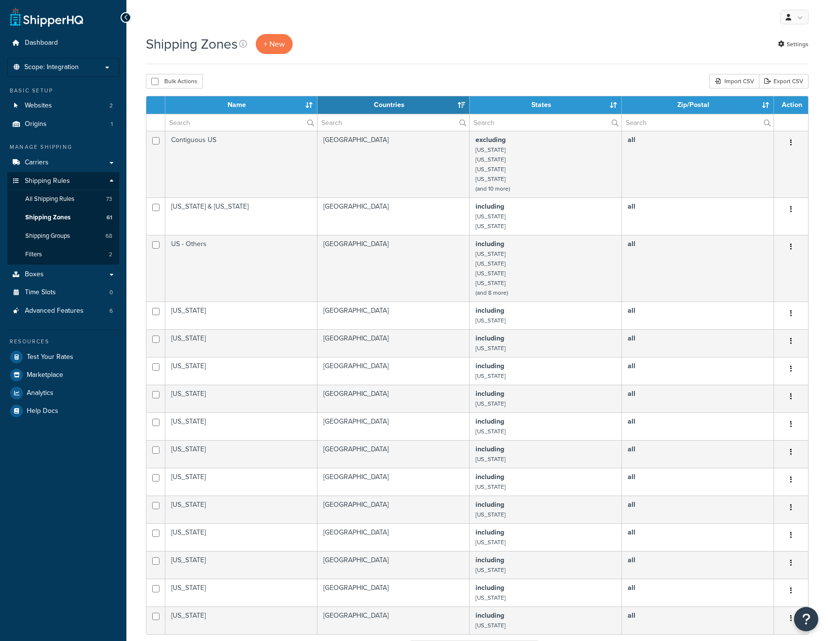
select select "15"
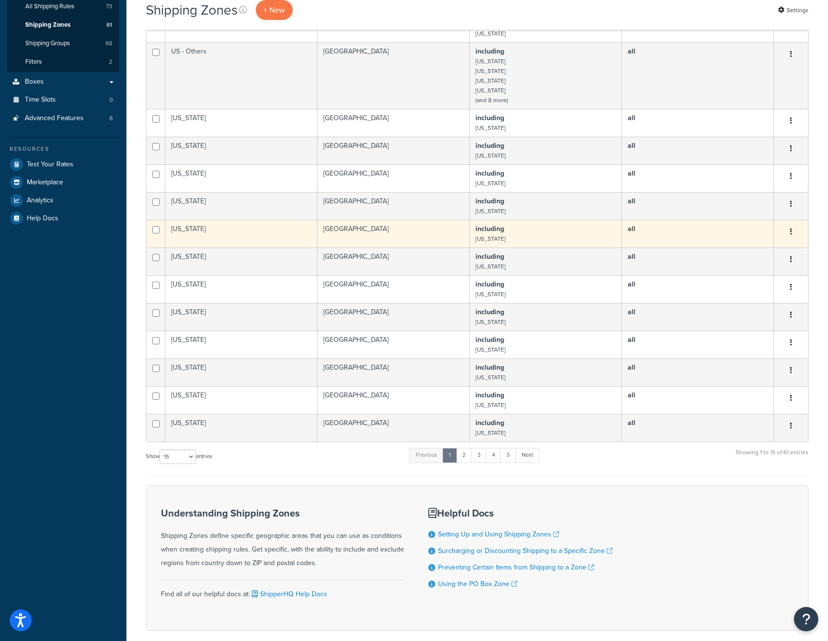
scroll to position [193, 0]
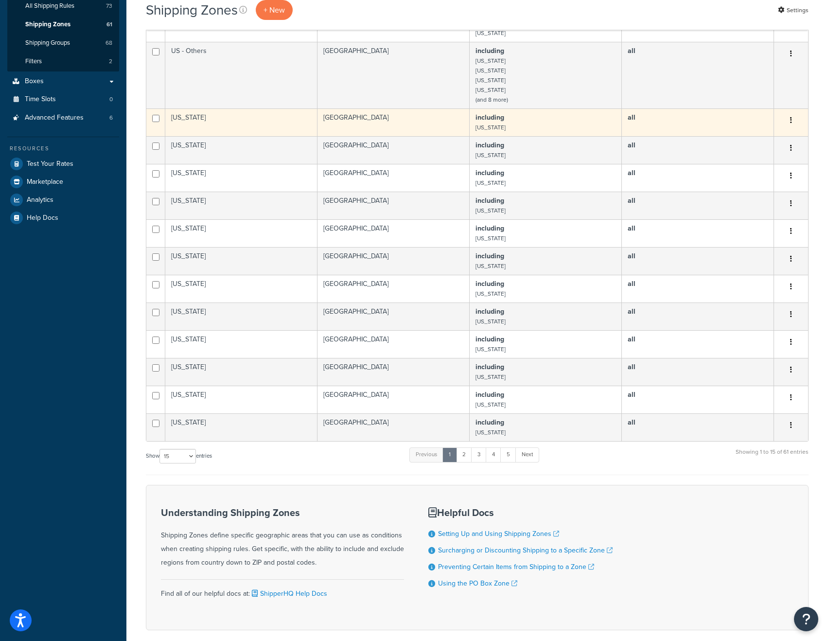
click at [391, 111] on td "[GEOGRAPHIC_DATA]" at bounding box center [394, 122] width 152 height 28
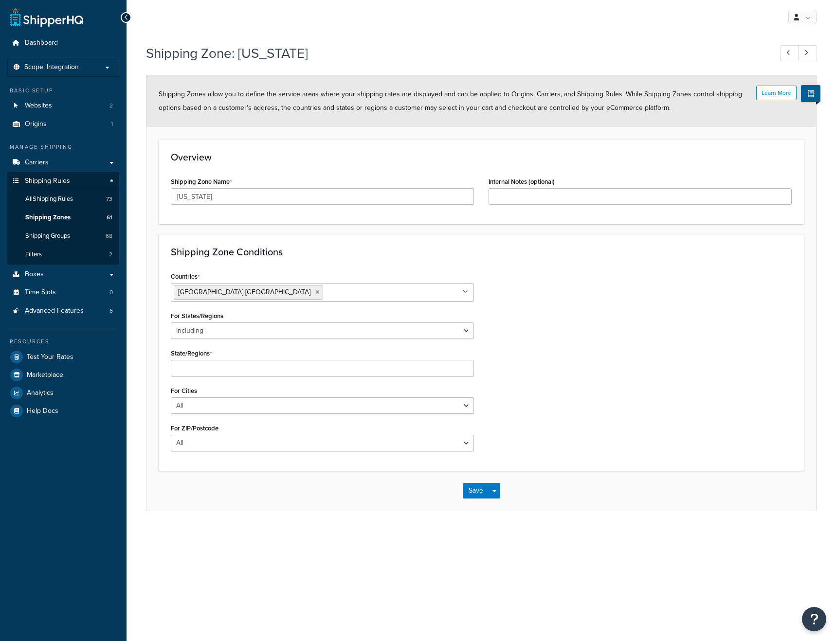
select select "including"
click at [44, 168] on link "Carriers" at bounding box center [63, 163] width 112 height 18
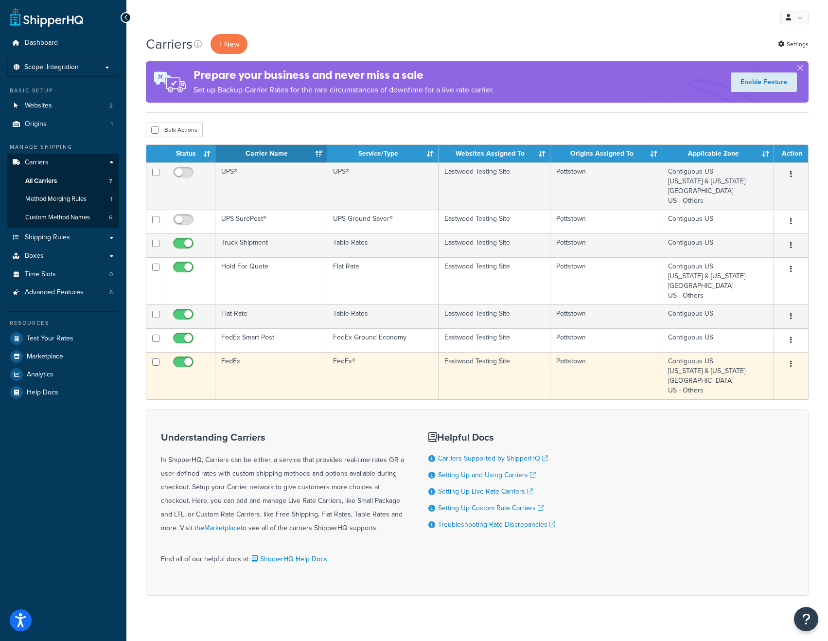
click at [268, 363] on td "FedEx" at bounding box center [271, 375] width 112 height 47
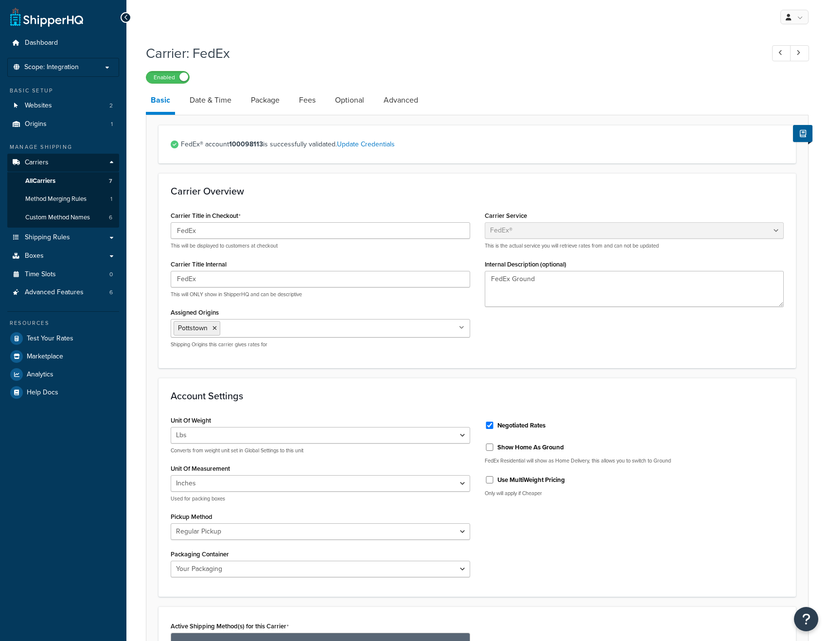
select select "fedEx"
select select "REGULAR_PICKUP"
select select "YOUR_PACKAGING"
click at [208, 101] on link "Date & Time" at bounding box center [211, 100] width 52 height 23
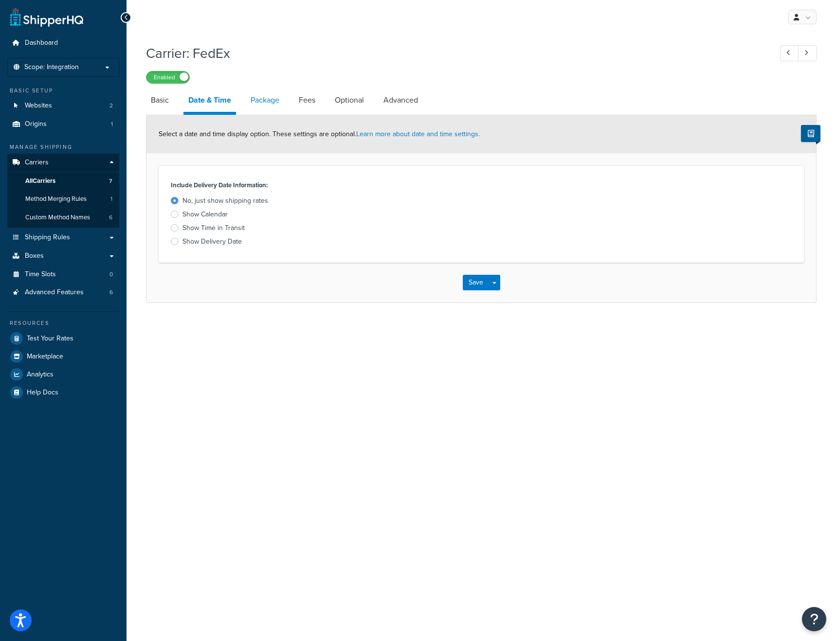
click at [266, 107] on link "Package" at bounding box center [265, 100] width 38 height 23
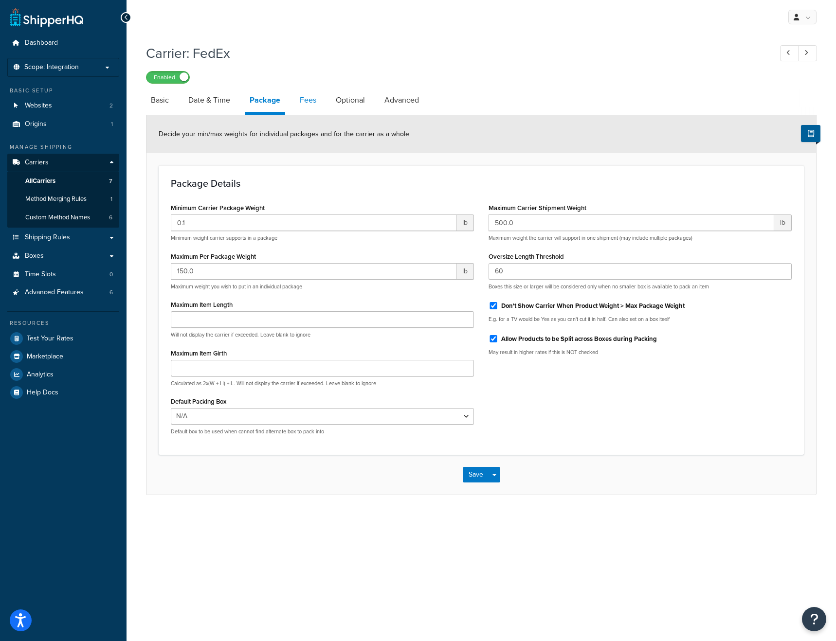
click at [311, 102] on link "Fees" at bounding box center [308, 100] width 26 height 23
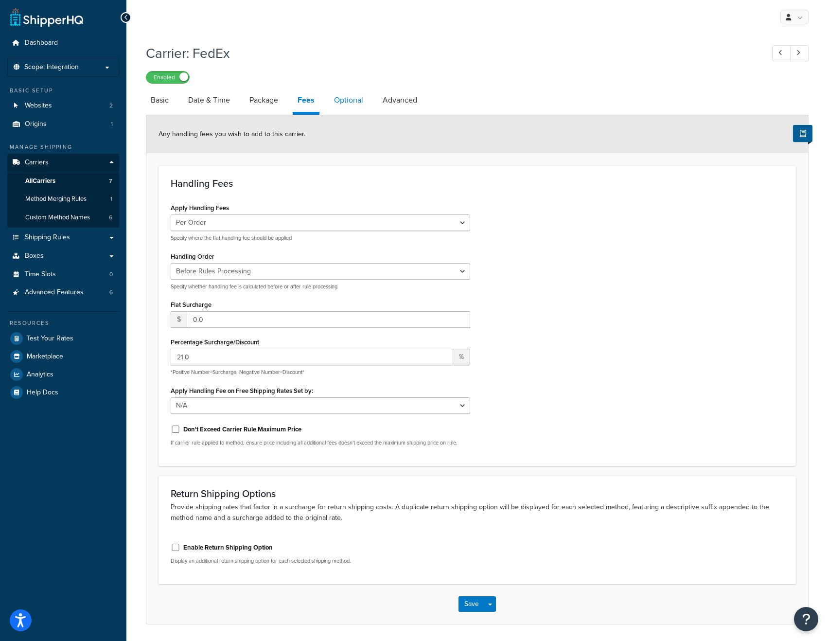
click at [354, 108] on link "Optional" at bounding box center [348, 100] width 39 height 23
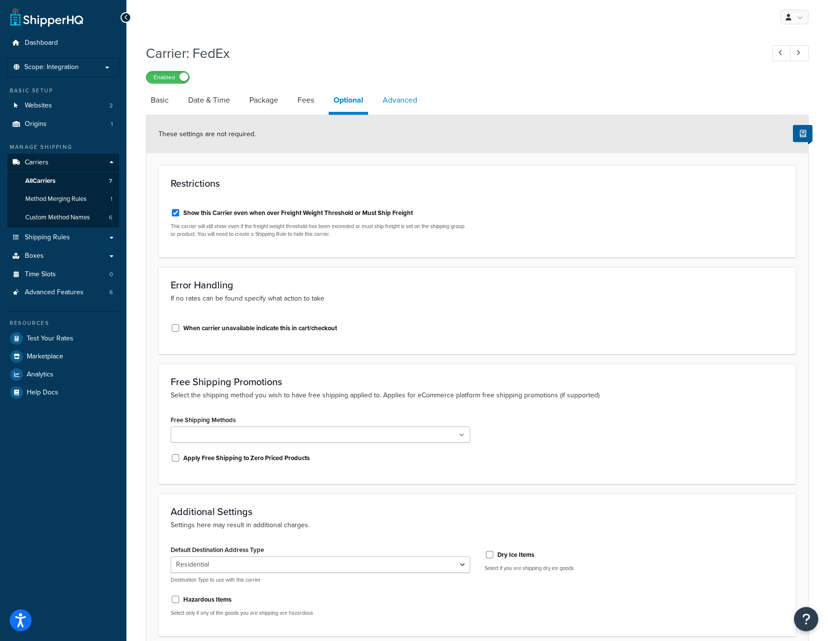
click at [408, 100] on link "Advanced" at bounding box center [400, 100] width 44 height 23
select select "false"
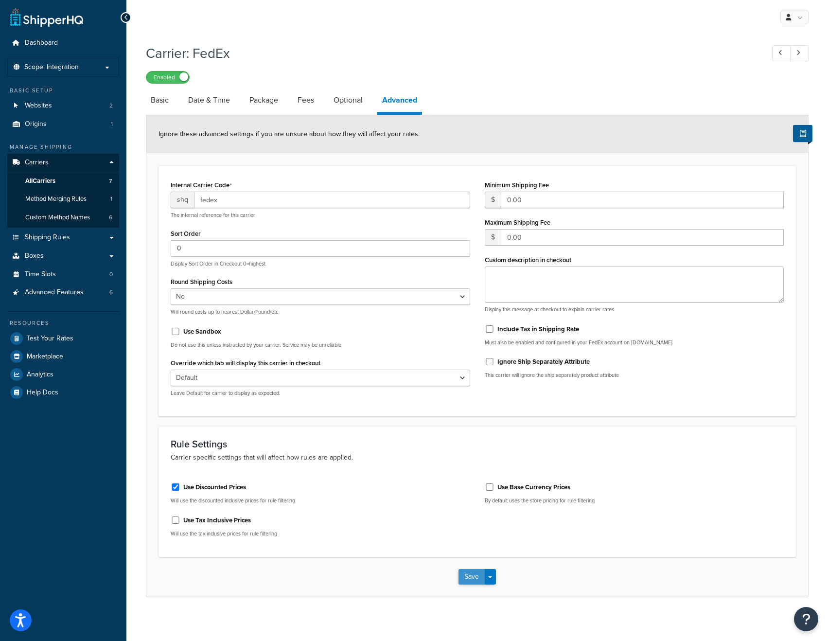
click at [471, 574] on button "Save" at bounding box center [472, 577] width 26 height 16
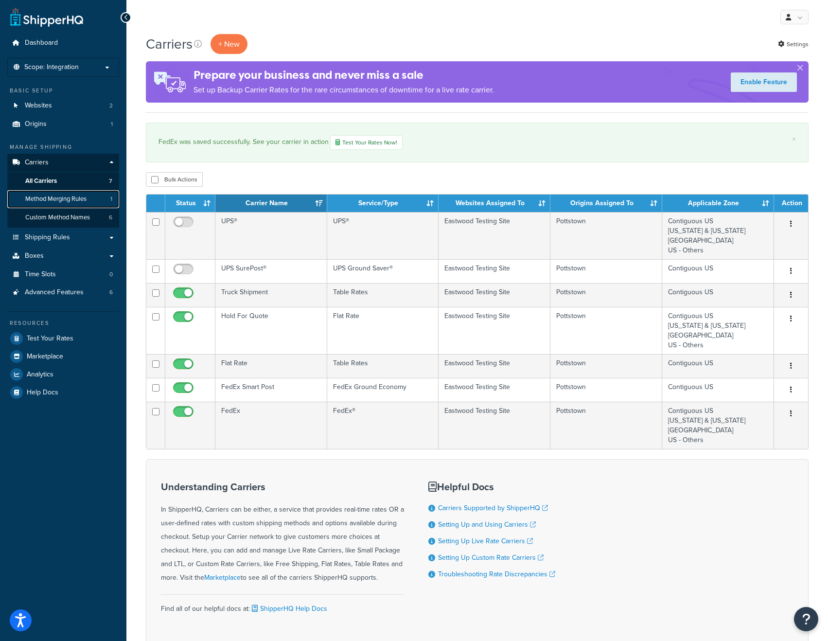
click at [69, 192] on link "Method Merging Rules 1" at bounding box center [63, 199] width 112 height 18
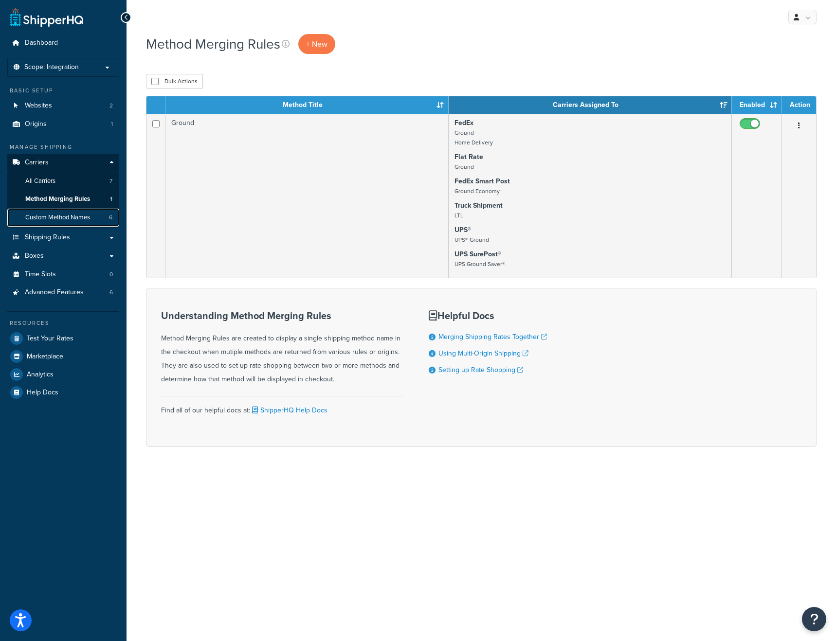
click at [72, 215] on span "Custom Method Names" at bounding box center [57, 218] width 65 height 8
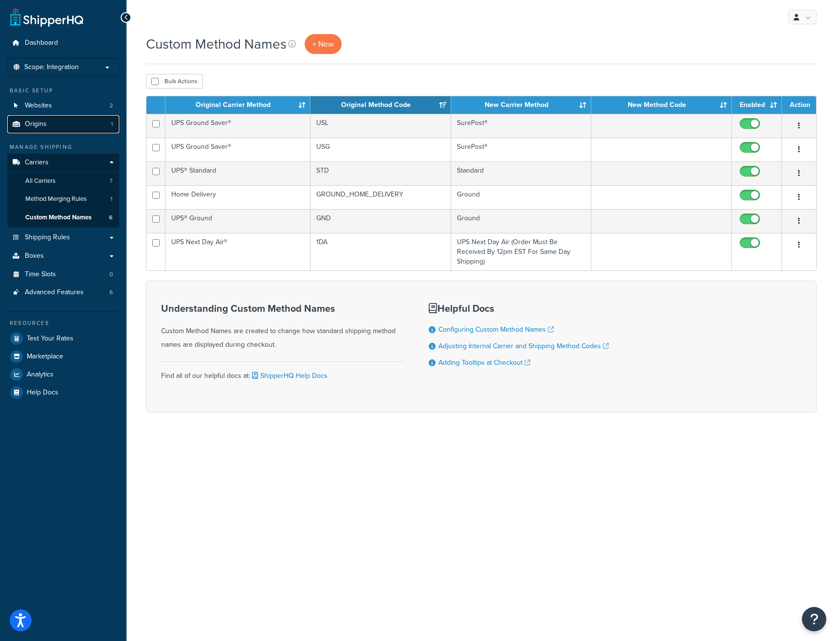
click at [57, 127] on link "Origins 1" at bounding box center [63, 124] width 112 height 18
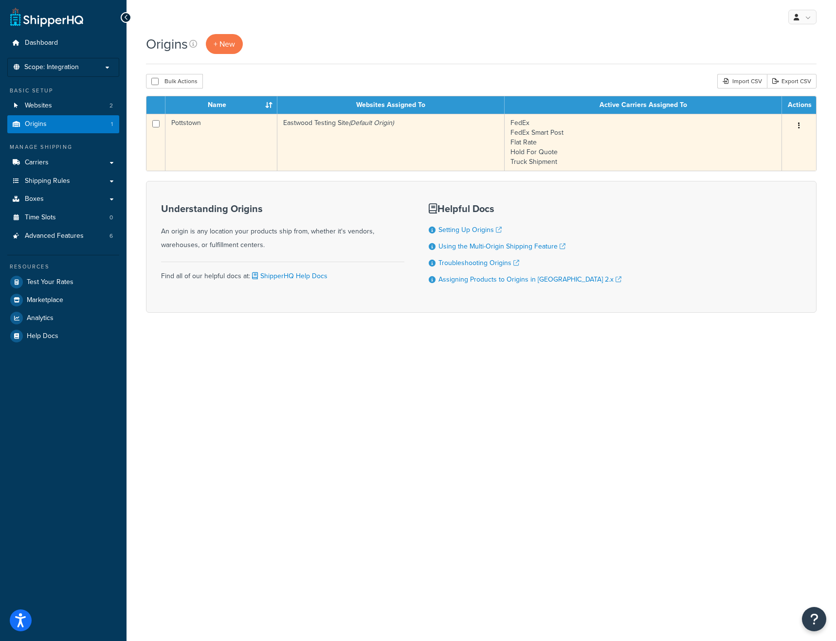
click at [216, 134] on td "Pottstown" at bounding box center [221, 142] width 112 height 57
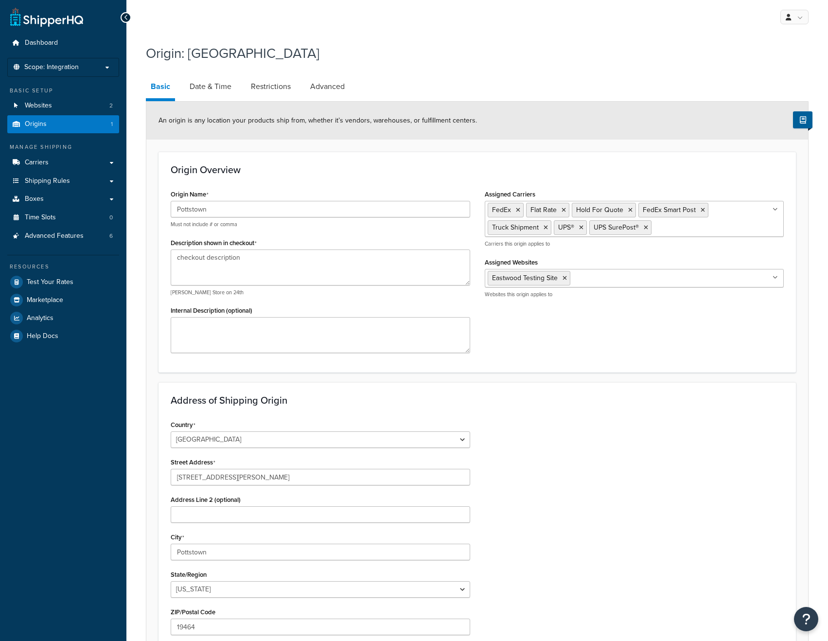
select select "38"
click at [276, 88] on link "Restrictions" at bounding box center [271, 86] width 50 height 23
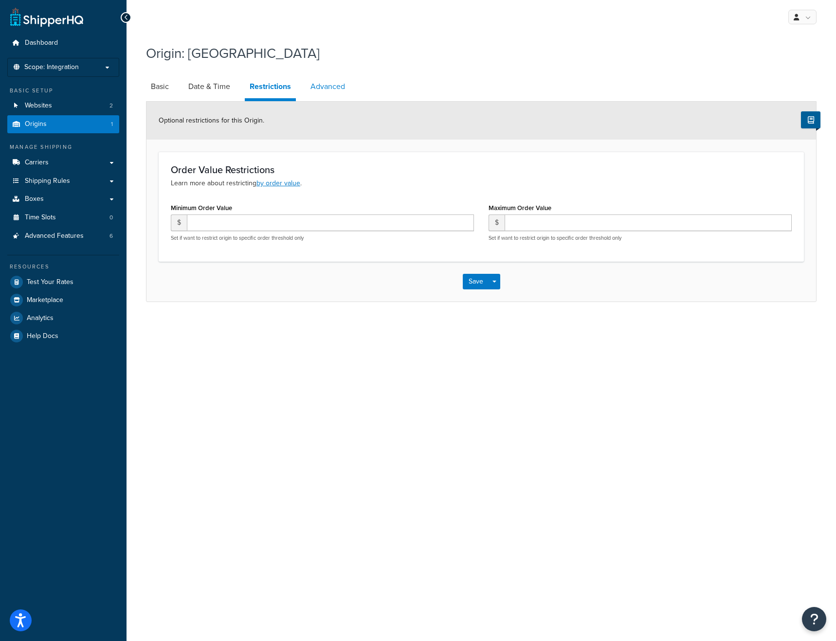
click at [324, 89] on link "Advanced" at bounding box center [327, 86] width 44 height 23
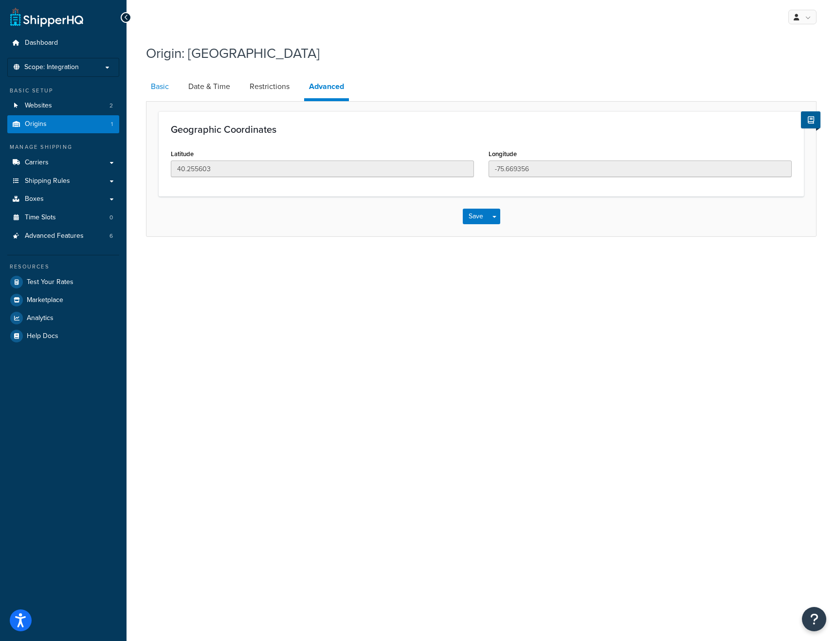
click at [163, 83] on link "Basic" at bounding box center [160, 86] width 28 height 23
select select "38"
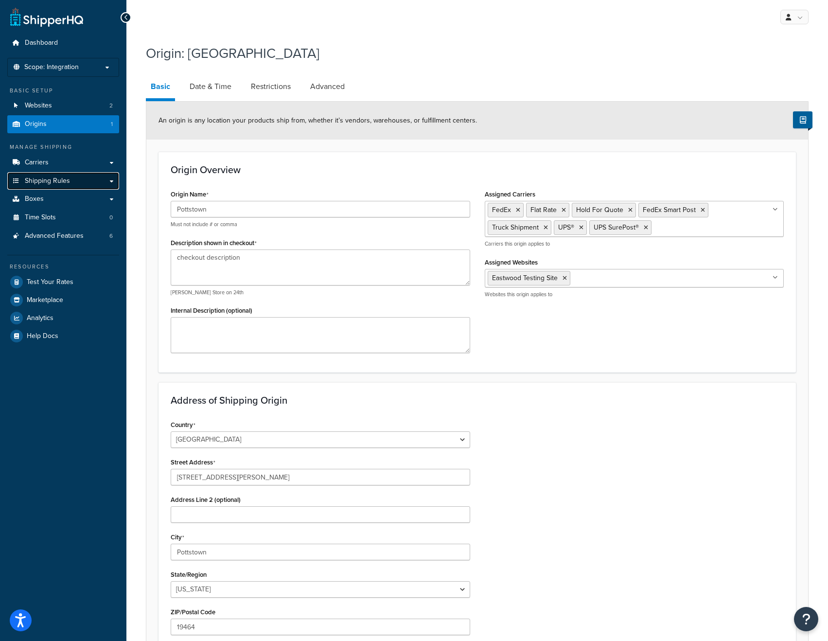
click at [64, 182] on span "Shipping Rules" at bounding box center [47, 181] width 45 height 8
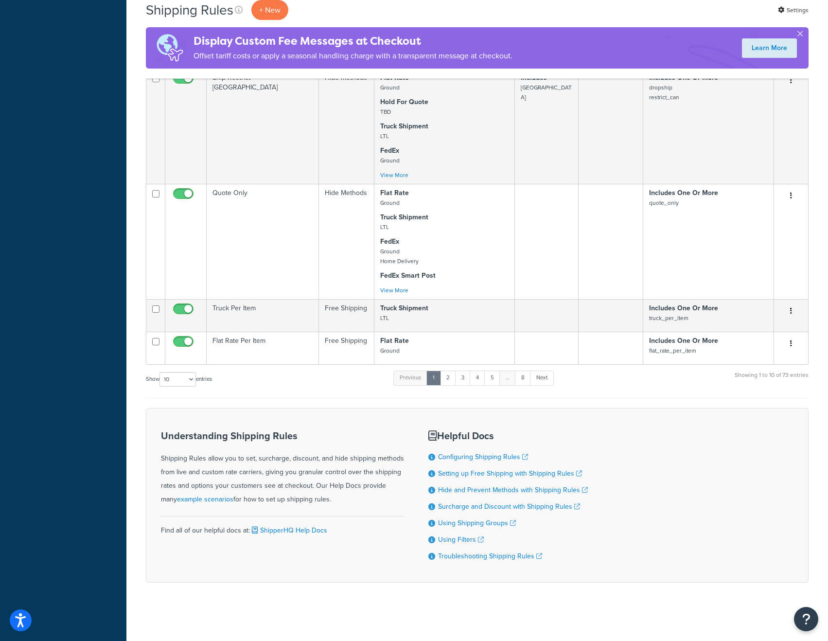
scroll to position [705, 0]
click at [449, 379] on link "2" at bounding box center [448, 378] width 16 height 15
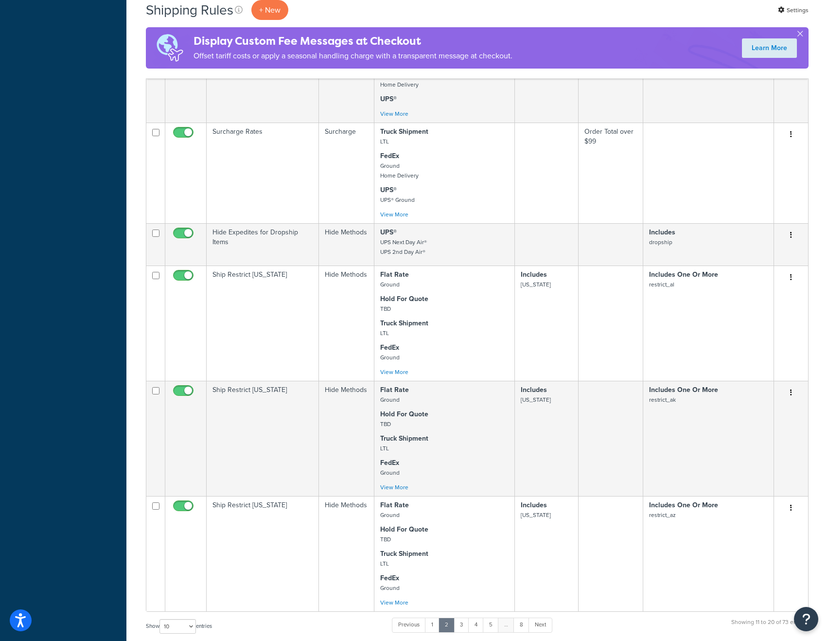
scroll to position [483, 0]
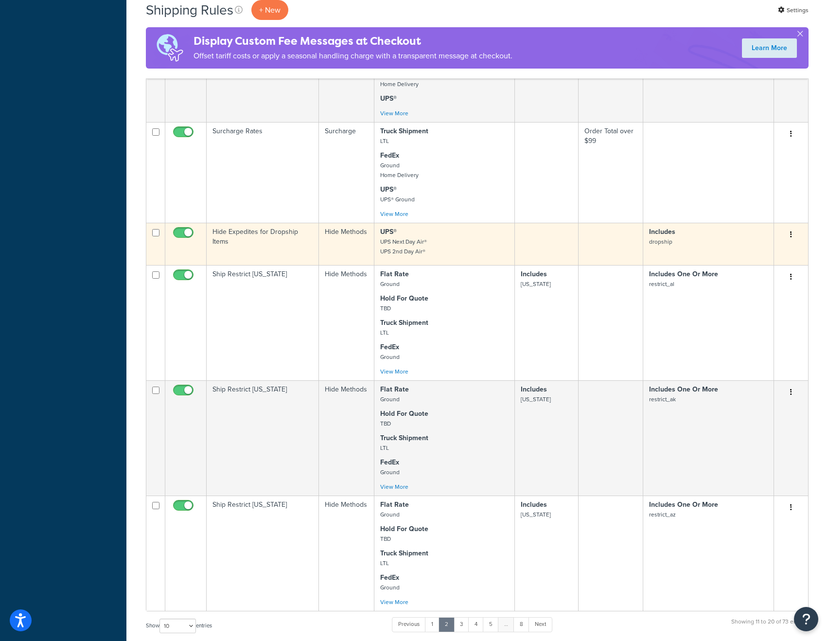
click at [432, 237] on p "UPS® UPS Next Day Air® UPS 2nd Day Air®" at bounding box center [444, 241] width 128 height 29
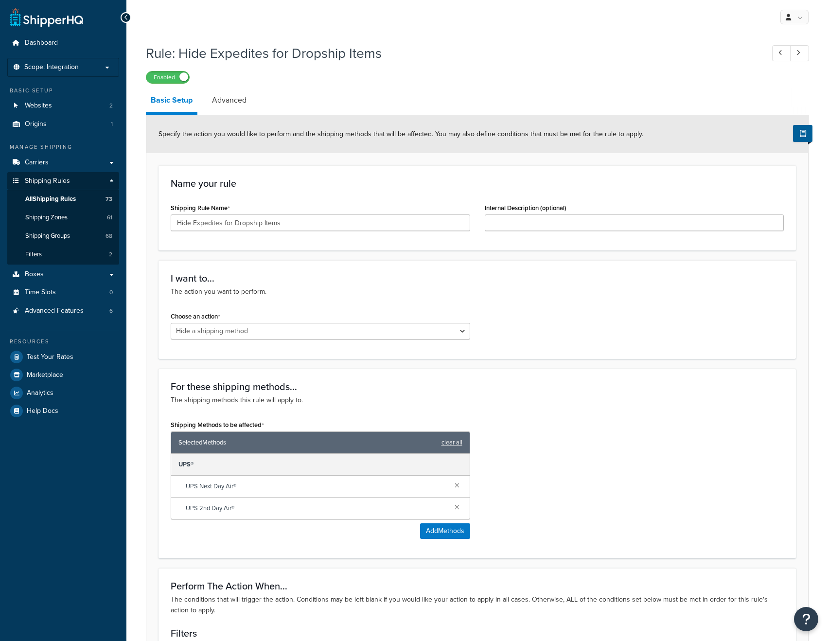
select select "HIDE"
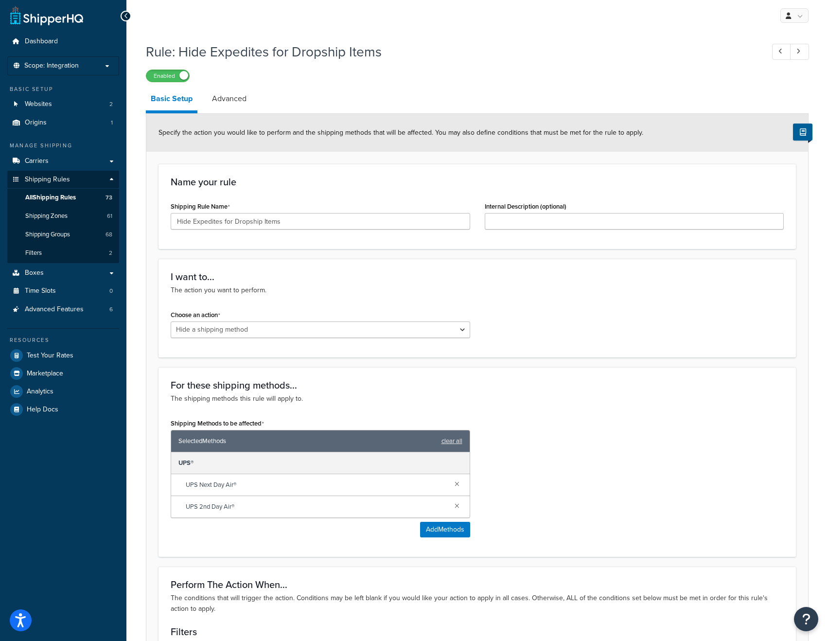
scroll to position [1, 0]
click at [223, 102] on link "Advanced" at bounding box center [229, 99] width 44 height 23
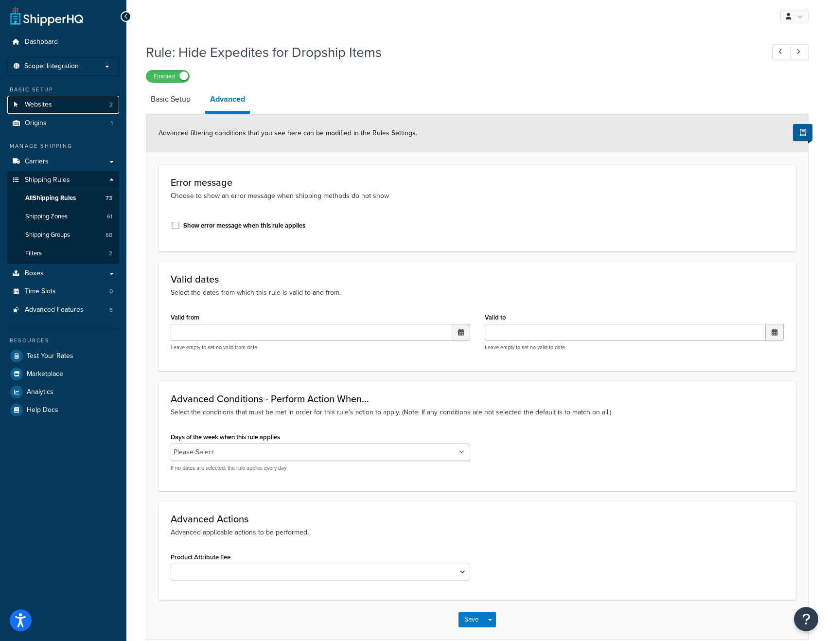
click at [62, 103] on link "Websites 2" at bounding box center [63, 105] width 112 height 18
click at [173, 98] on link "Basic Setup" at bounding box center [171, 99] width 50 height 23
select select "HIDE"
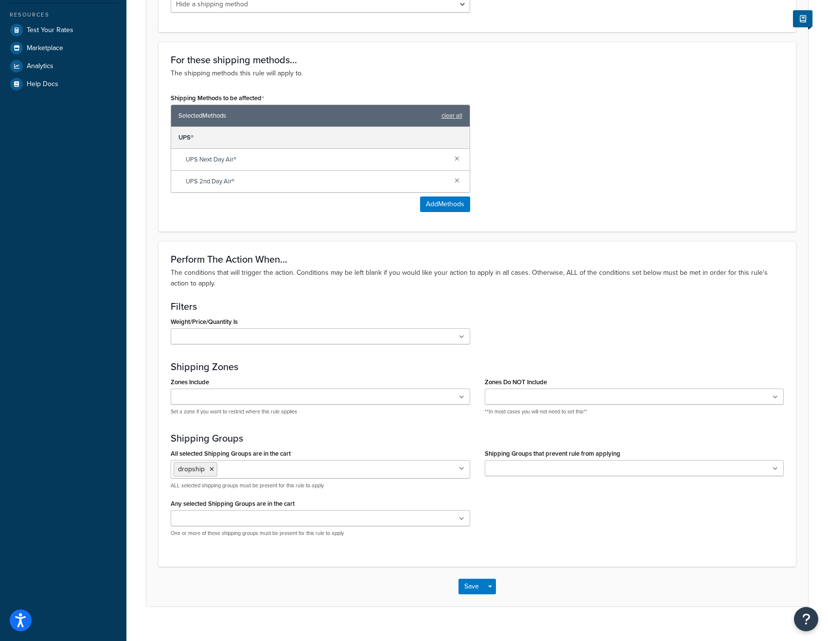
scroll to position [341, 0]
